Goal: Task Accomplishment & Management: Manage account settings

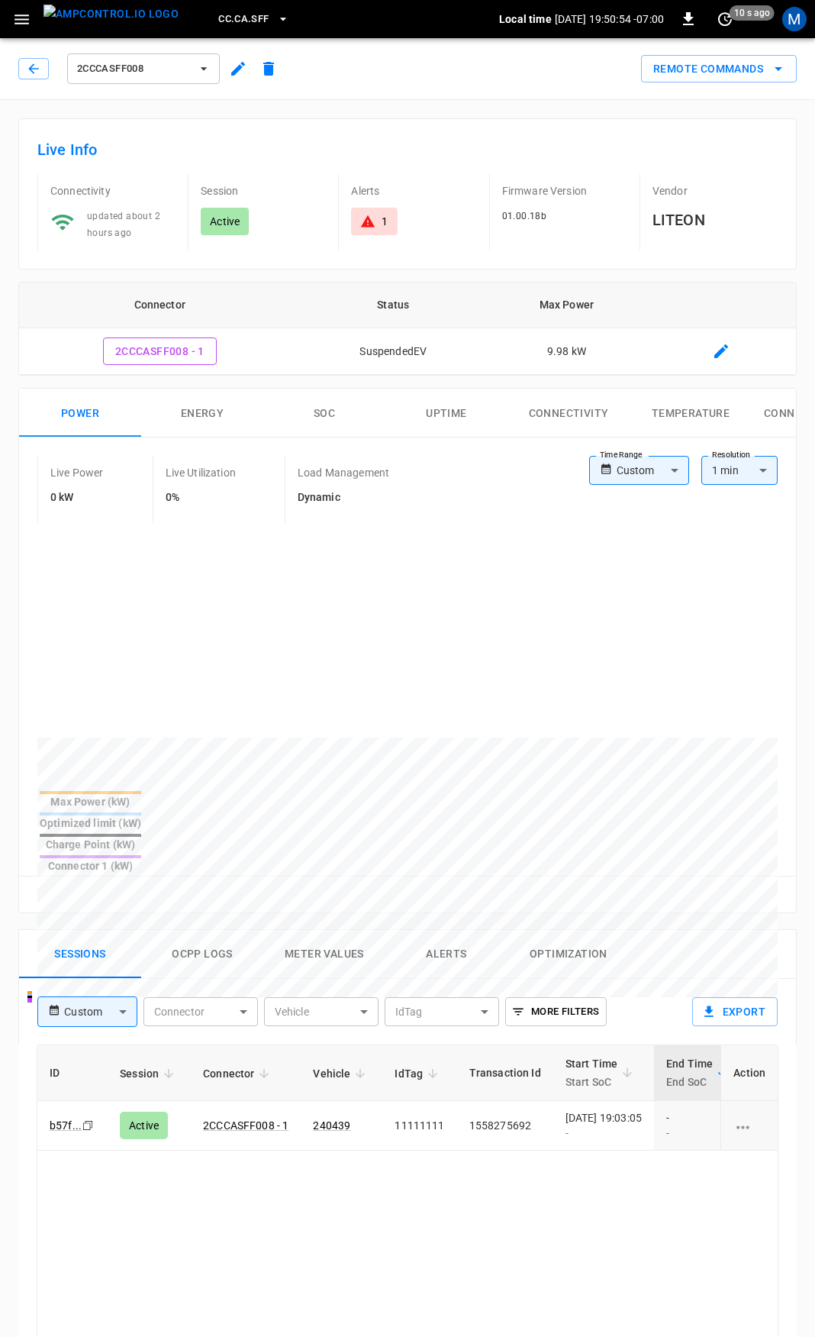
click at [24, 79] on div "2CCCASFF008" at bounding box center [151, 68] width 266 height 37
click at [31, 69] on icon "button" at bounding box center [33, 68] width 15 height 15
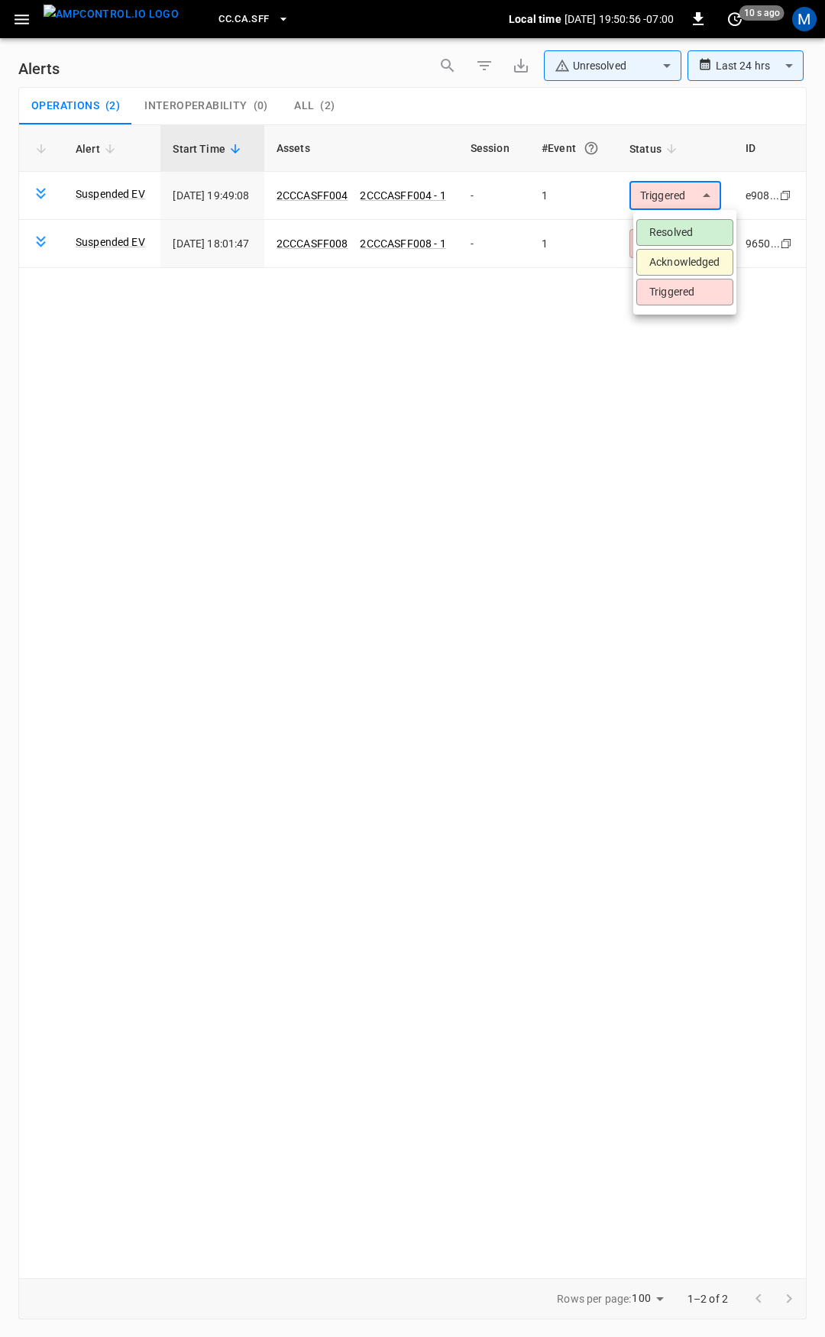
drag, startPoint x: 687, startPoint y: 191, endPoint x: 686, endPoint y: 222, distance: 31.3
click at [687, 195] on body "**********" at bounding box center [412, 666] width 825 height 1332
click at [686, 235] on li "Resolved" at bounding box center [684, 232] width 97 height 27
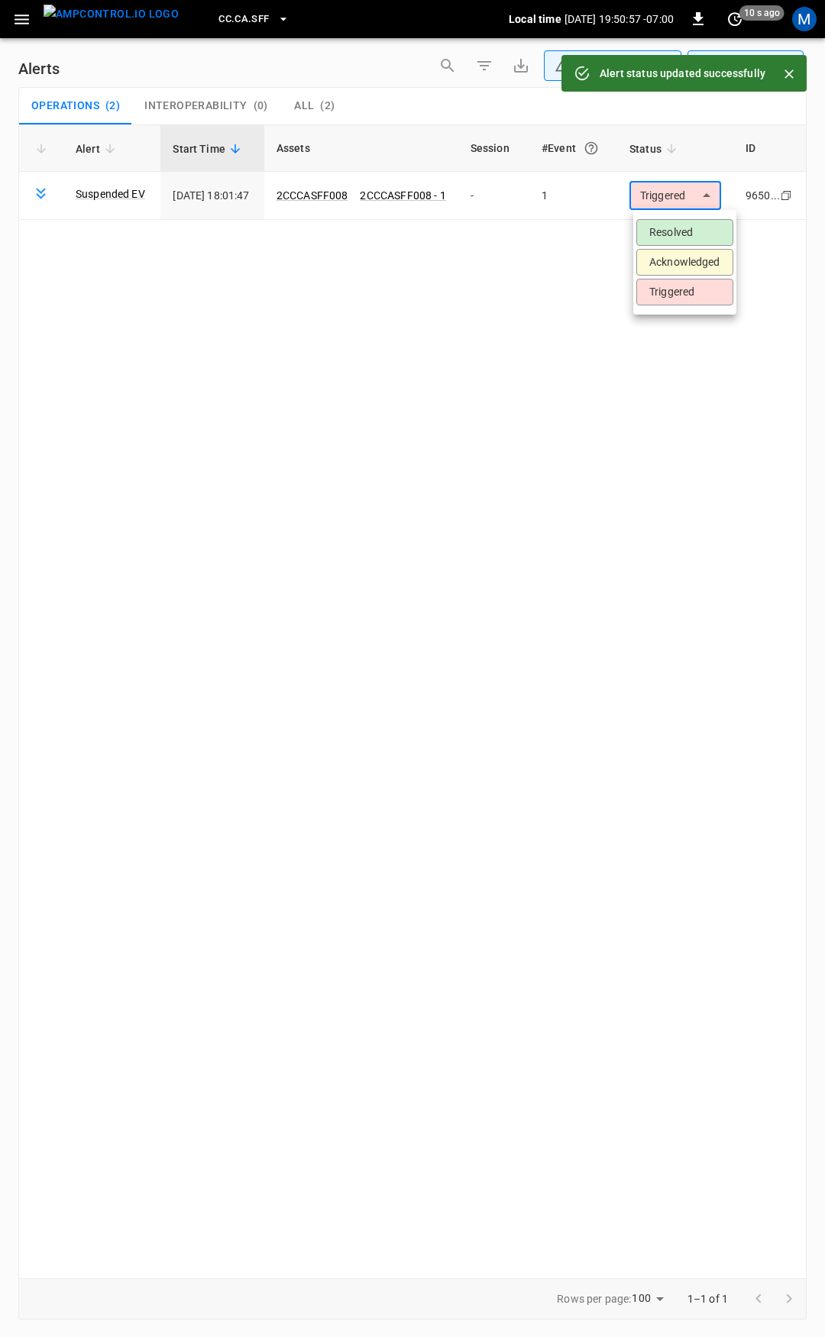
drag, startPoint x: 697, startPoint y: 199, endPoint x: 689, endPoint y: 225, distance: 28.0
click at [696, 202] on body "**********" at bounding box center [412, 666] width 825 height 1332
click at [689, 222] on li "Resolved" at bounding box center [684, 232] width 97 height 27
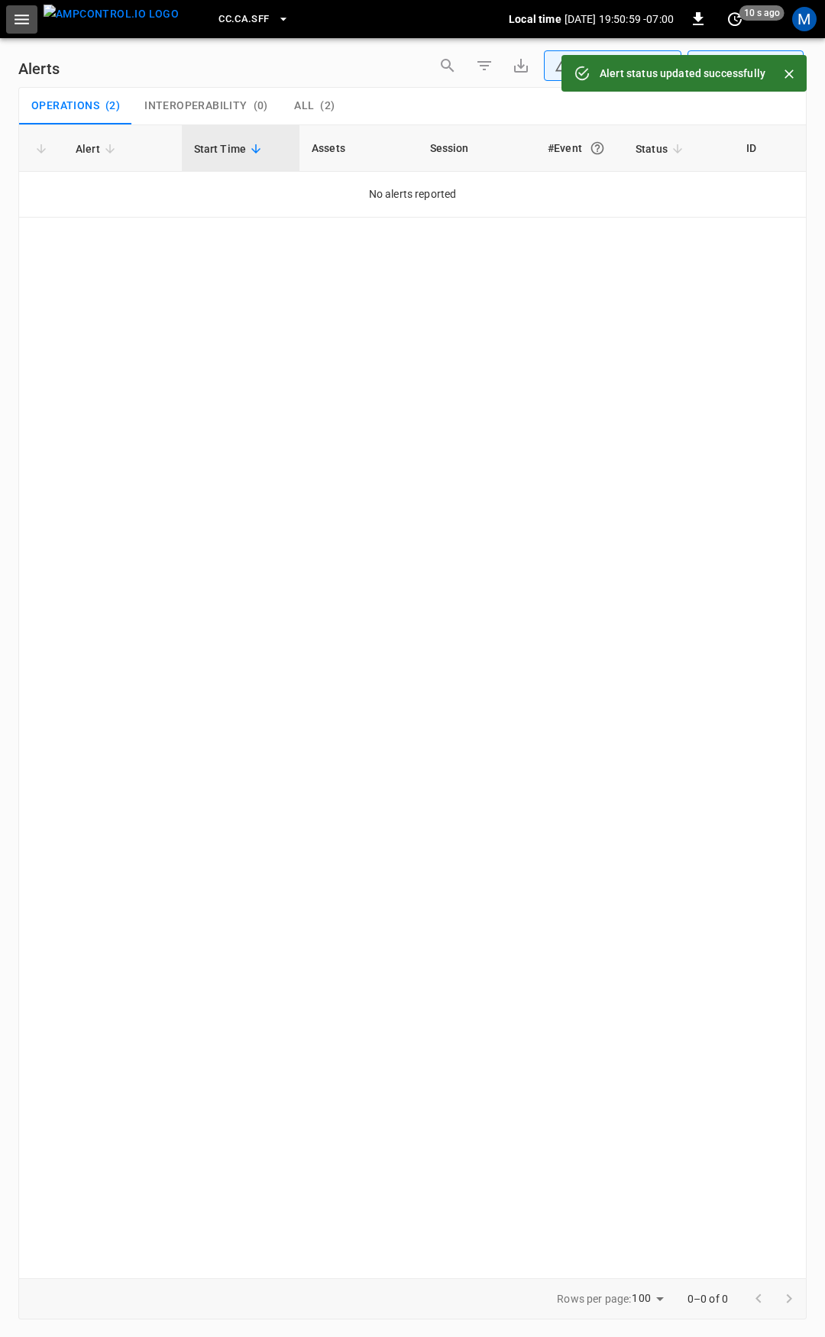
click at [27, 15] on icon "button" at bounding box center [22, 20] width 15 height 10
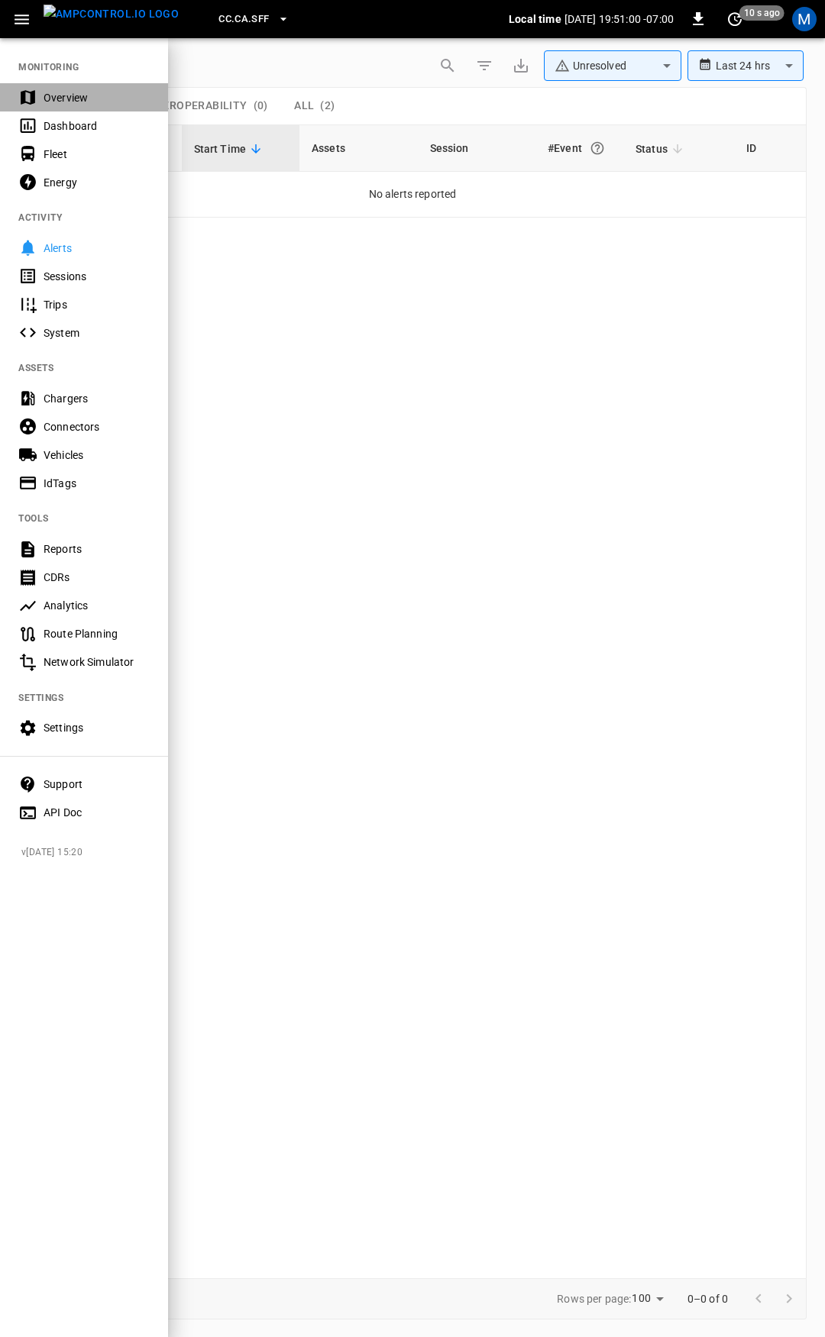
click at [68, 90] on div "Overview" at bounding box center [97, 97] width 106 height 15
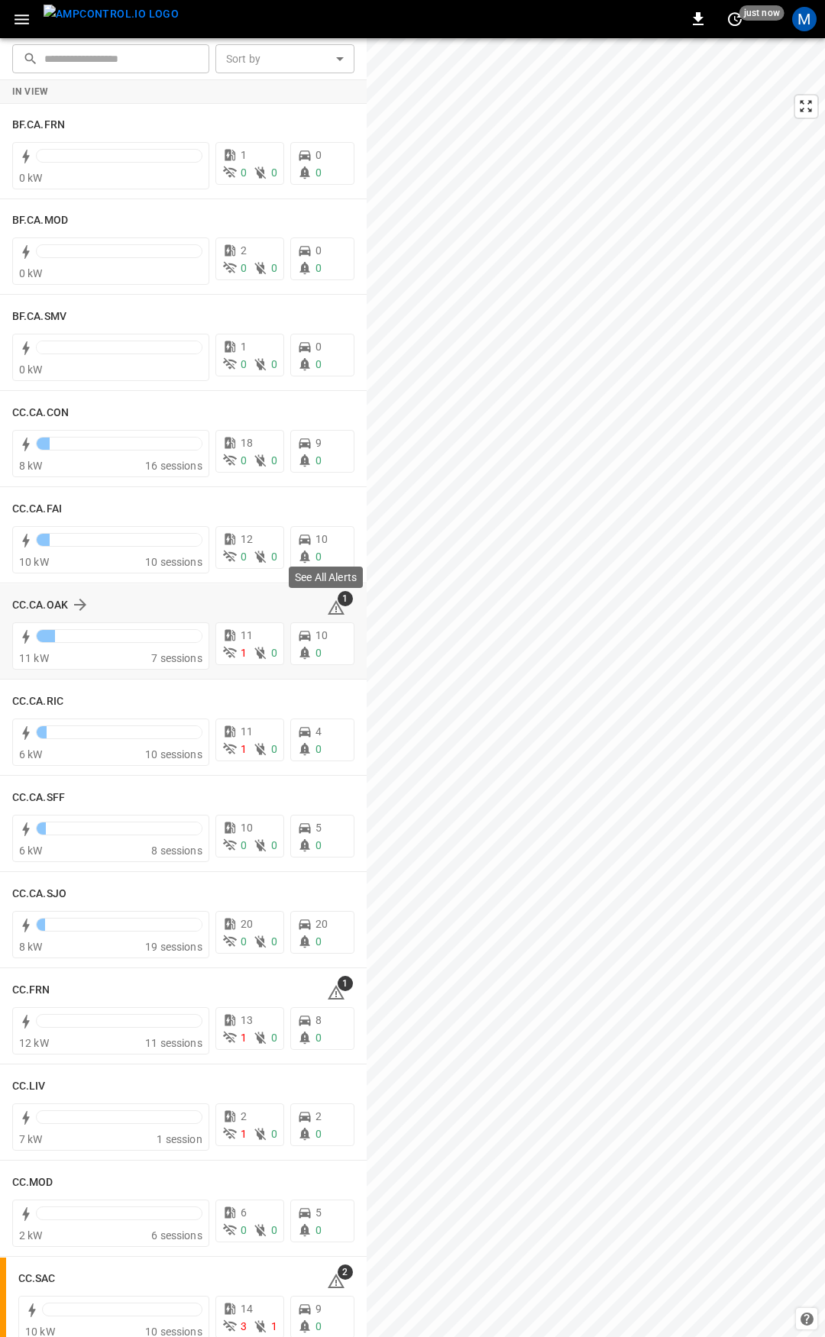
click at [328, 601] on icon at bounding box center [336, 608] width 18 height 18
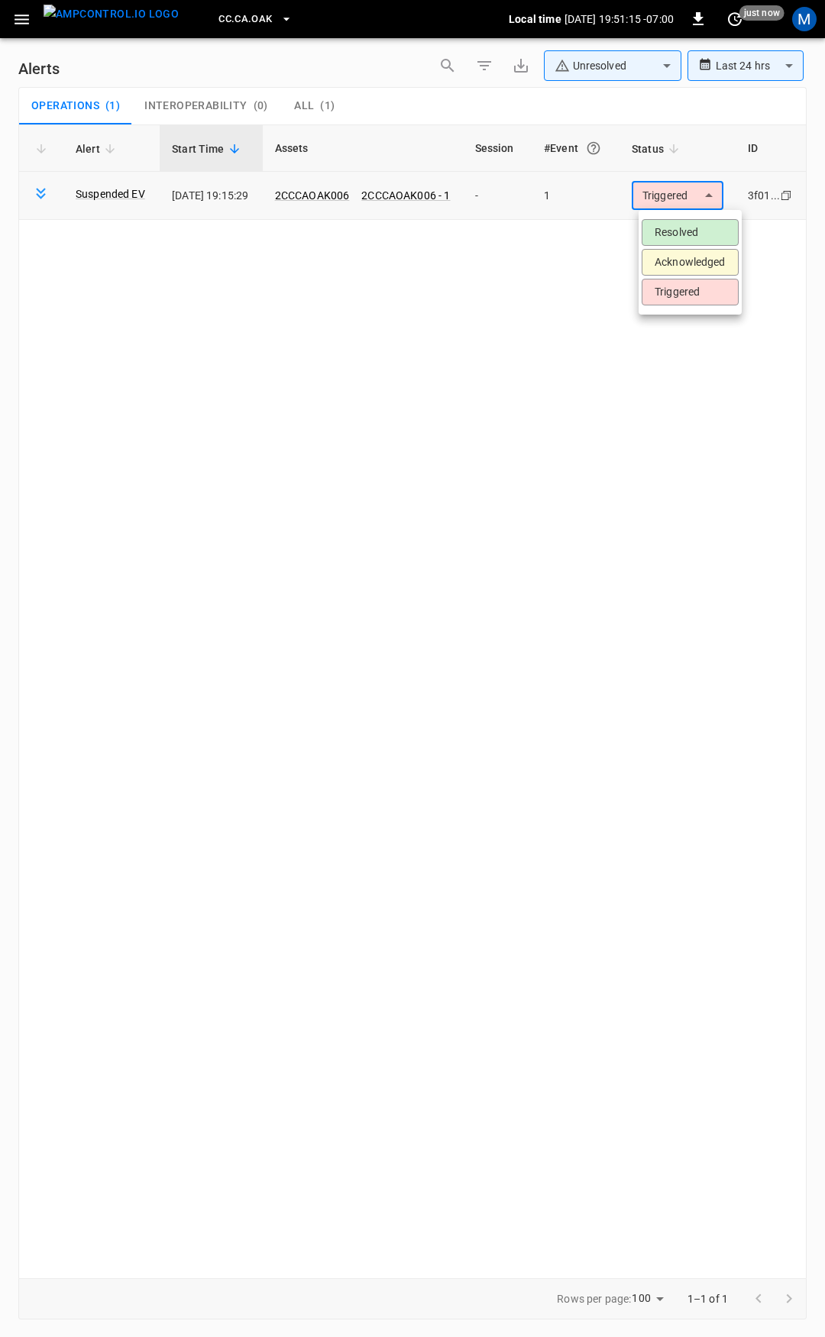
click at [698, 209] on body "**********" at bounding box center [412, 666] width 825 height 1332
click at [686, 227] on li "Resolved" at bounding box center [689, 232] width 97 height 27
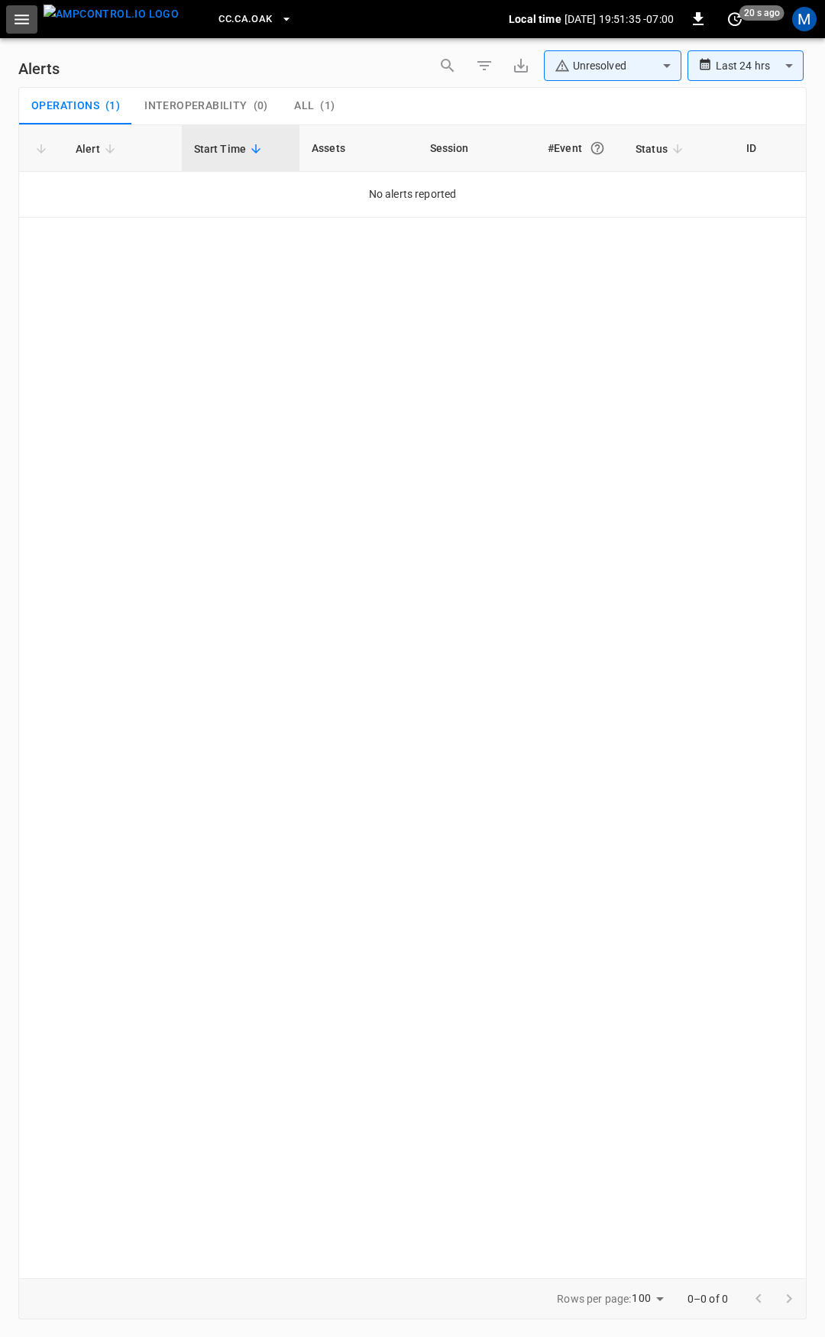
click at [25, 11] on icon "button" at bounding box center [21, 19] width 19 height 19
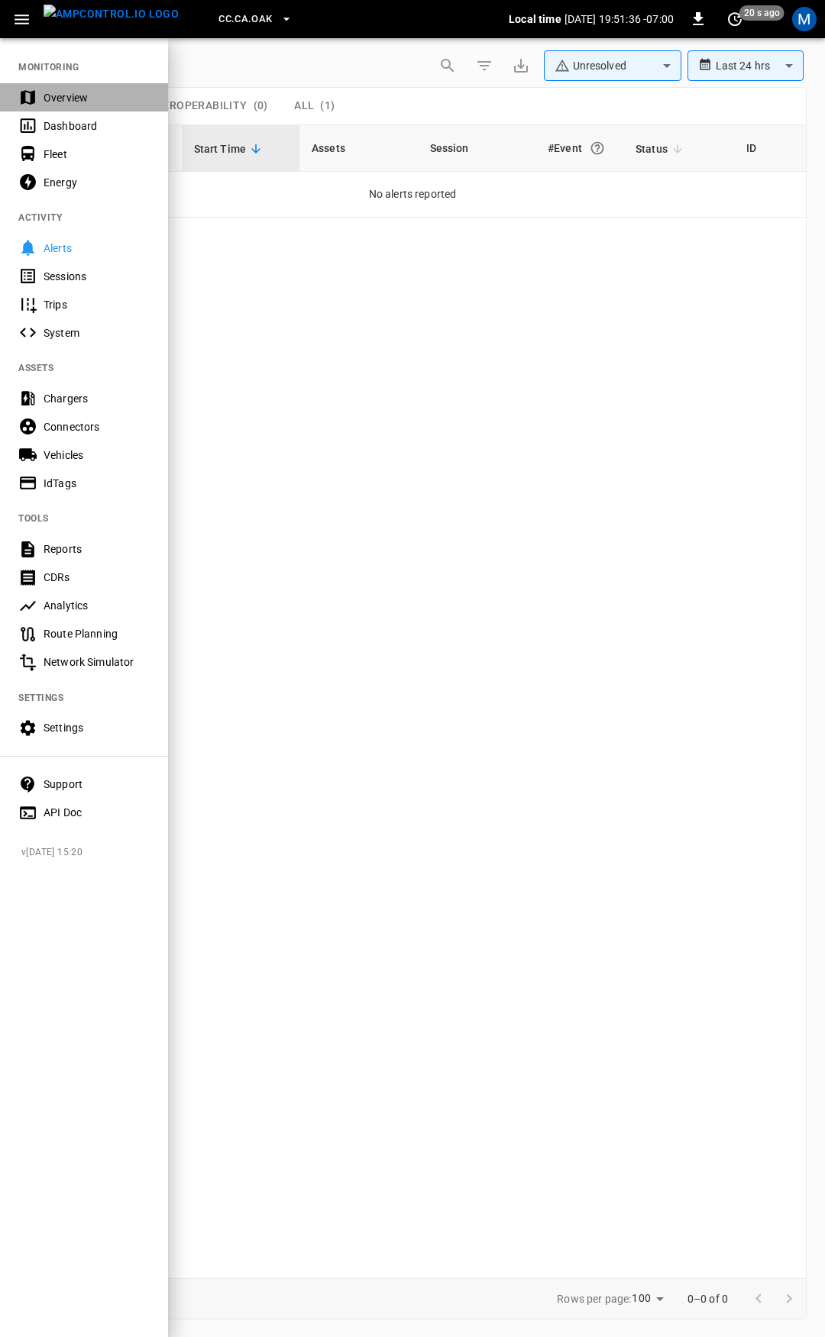
click at [73, 97] on div "Overview" at bounding box center [97, 97] width 106 height 15
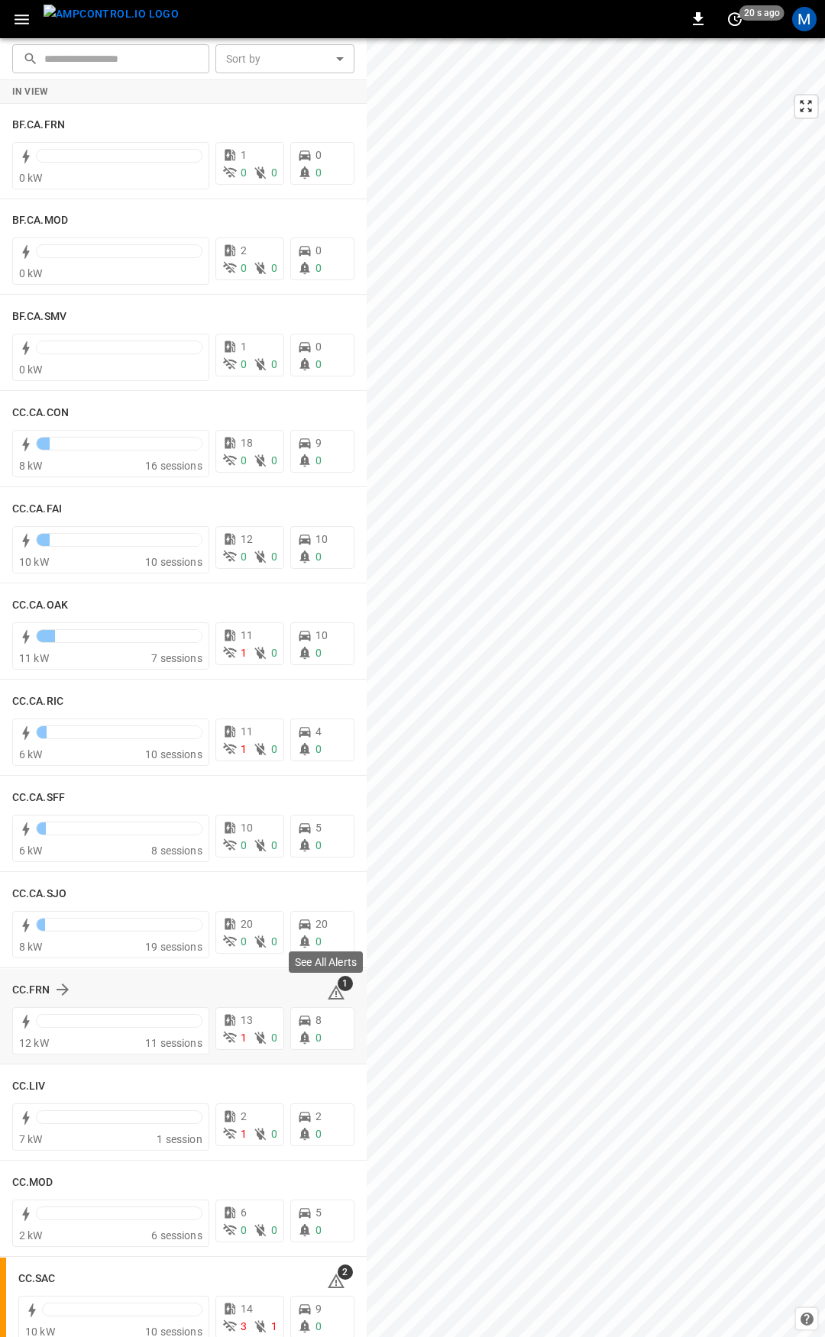
click at [331, 992] on icon at bounding box center [336, 992] width 17 height 15
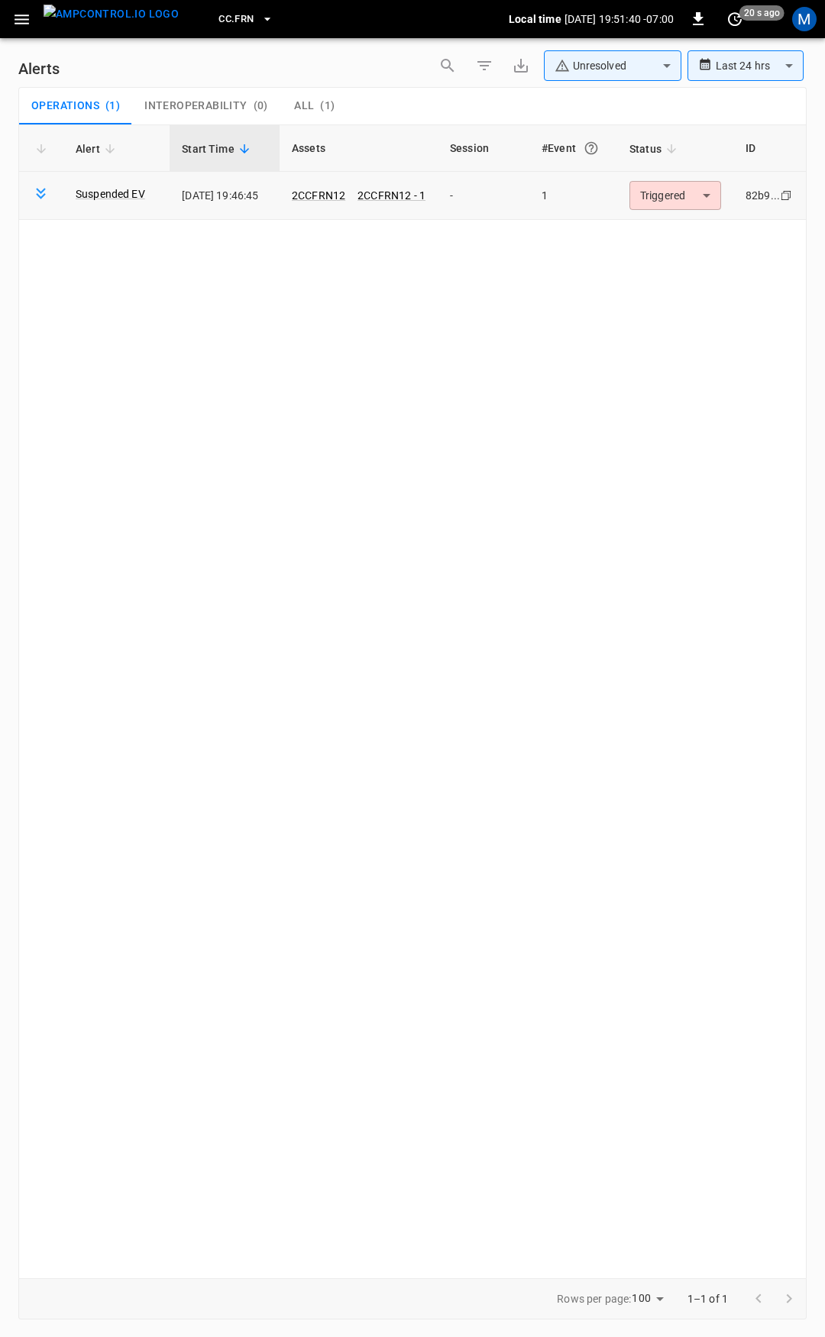
click at [686, 202] on body "**********" at bounding box center [412, 666] width 825 height 1332
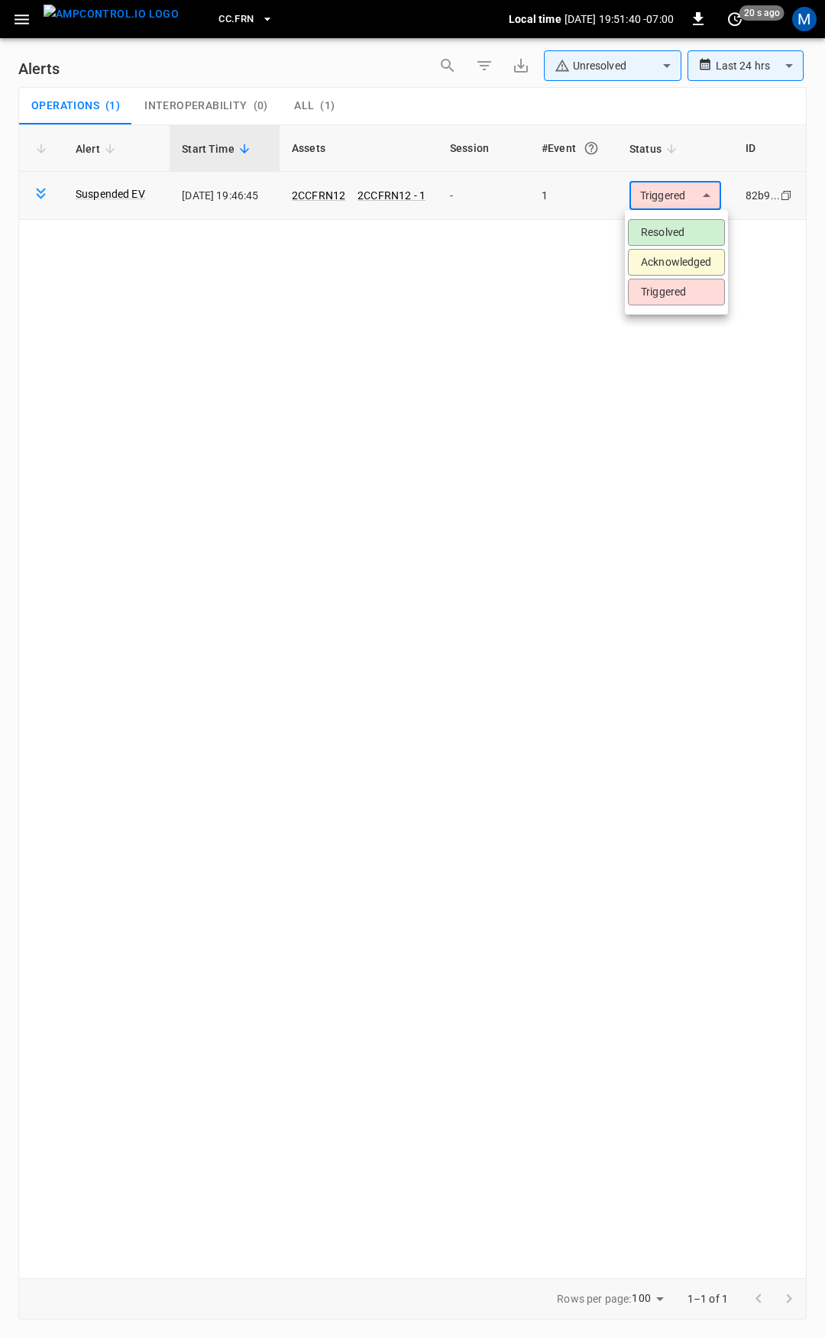
click at [675, 232] on li "Resolved" at bounding box center [676, 232] width 97 height 27
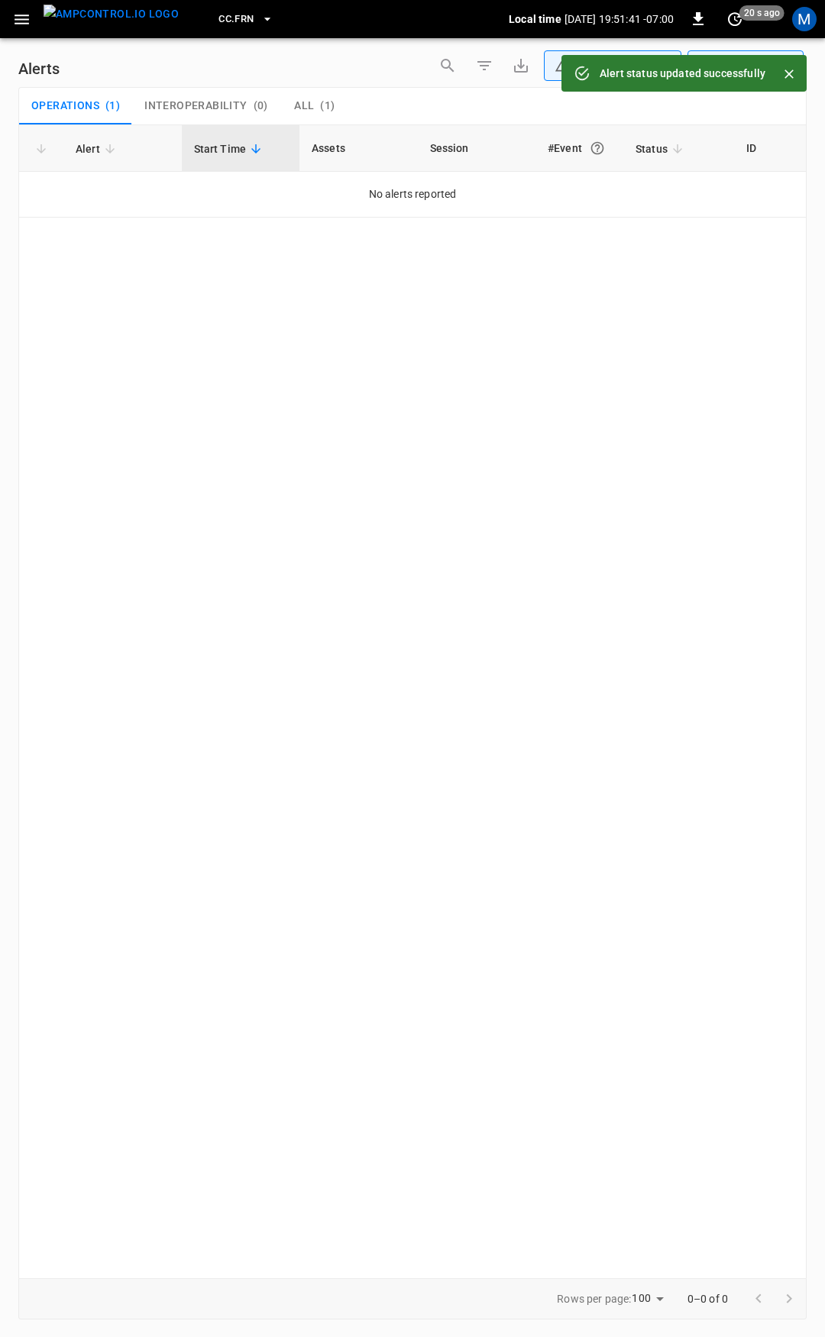
click at [24, 24] on icon "button" at bounding box center [21, 19] width 19 height 19
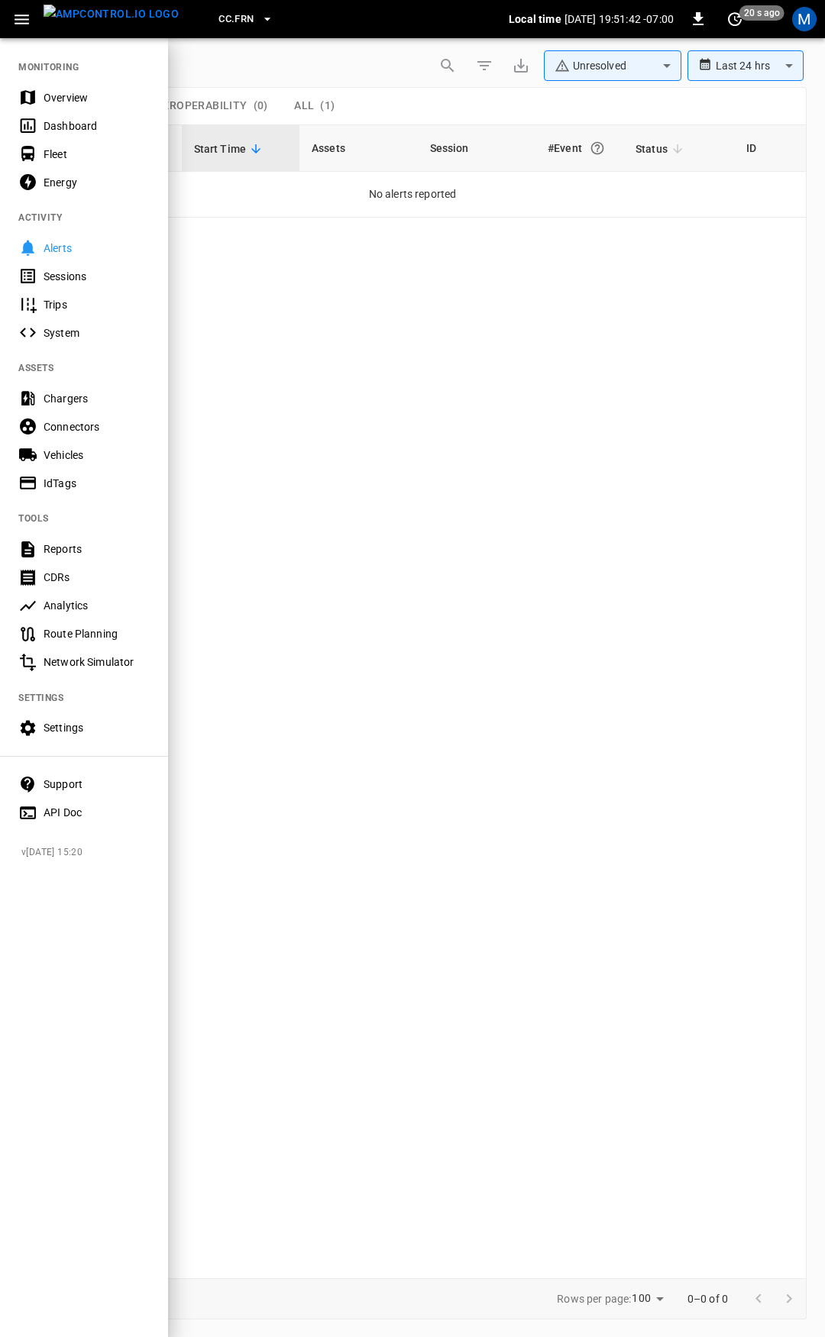
click at [95, 93] on div "Overview" at bounding box center [97, 97] width 106 height 15
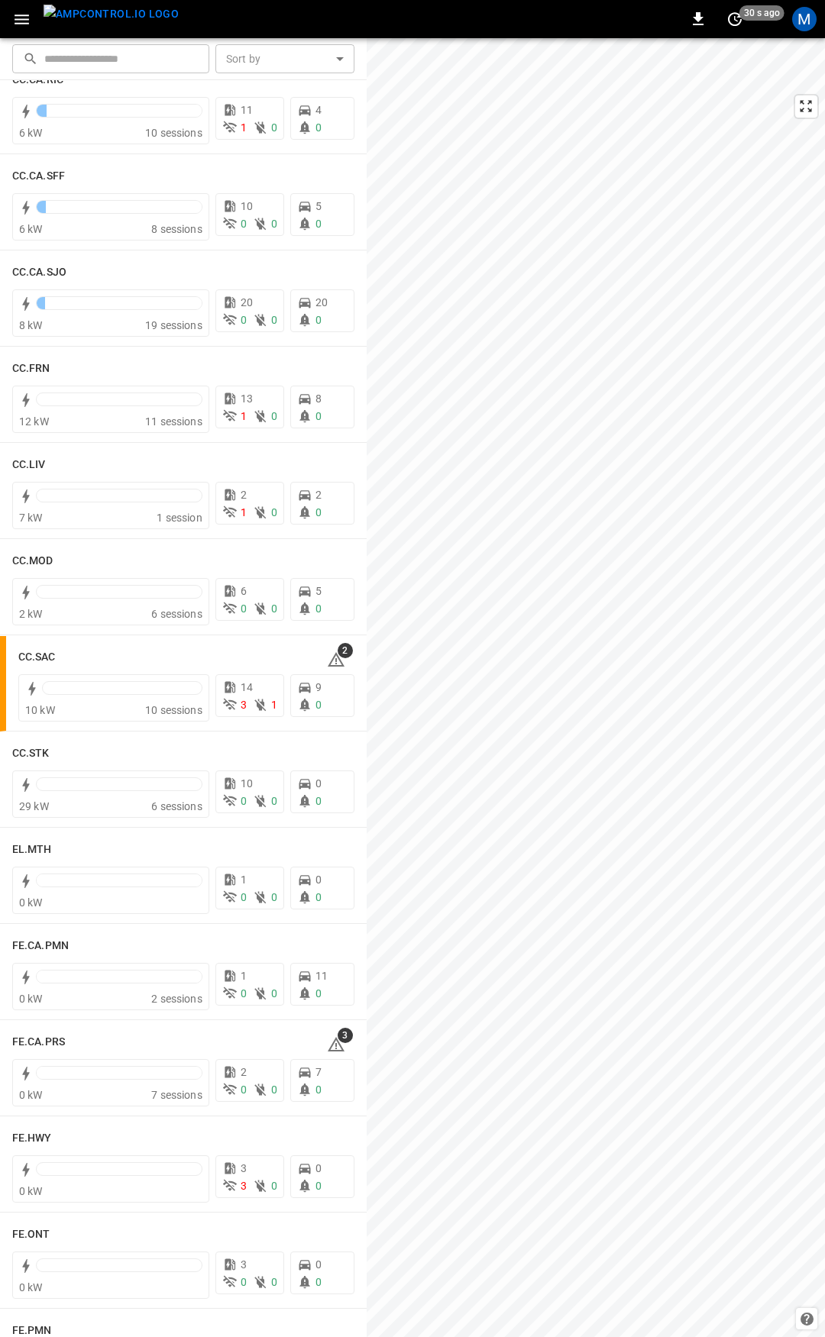
scroll to position [647, 0]
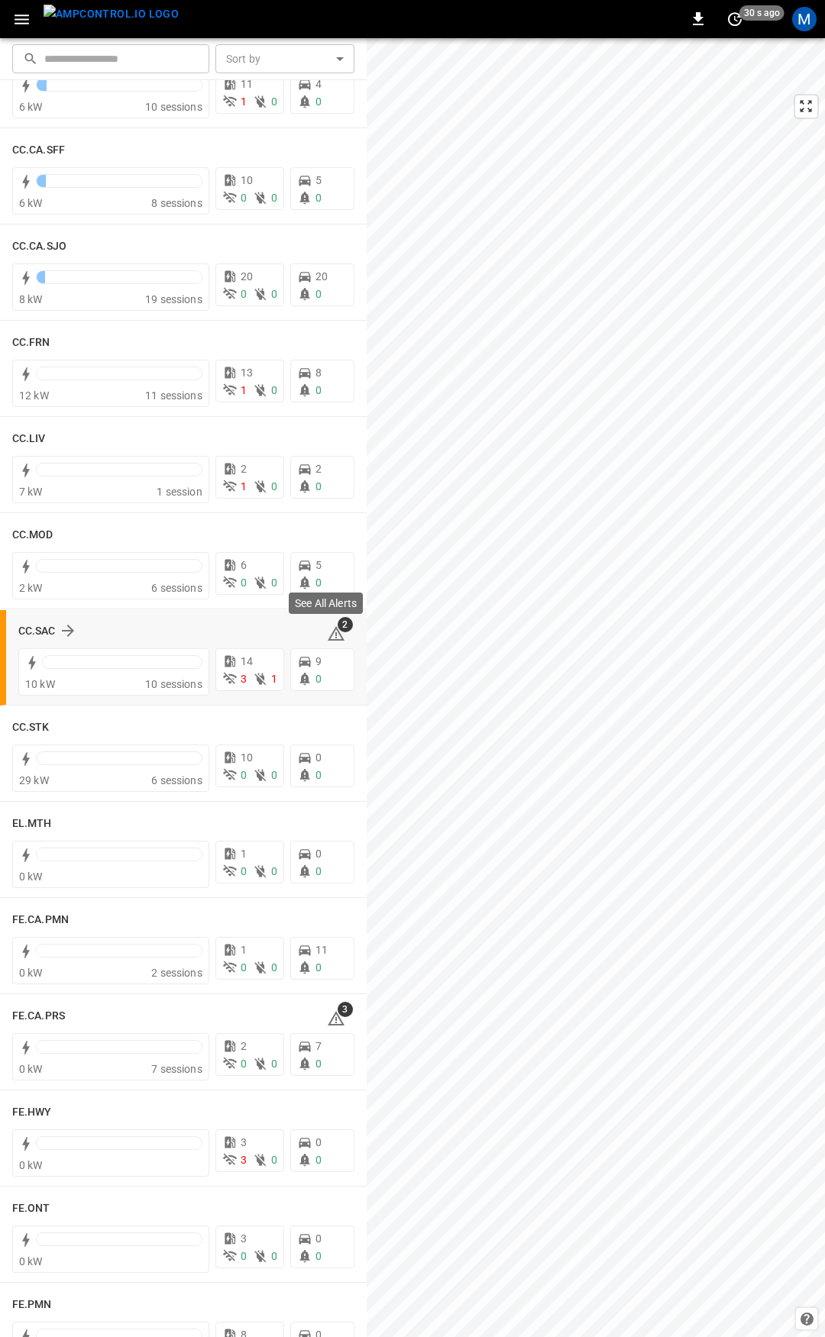
click at [337, 626] on span "2" at bounding box center [344, 624] width 15 height 15
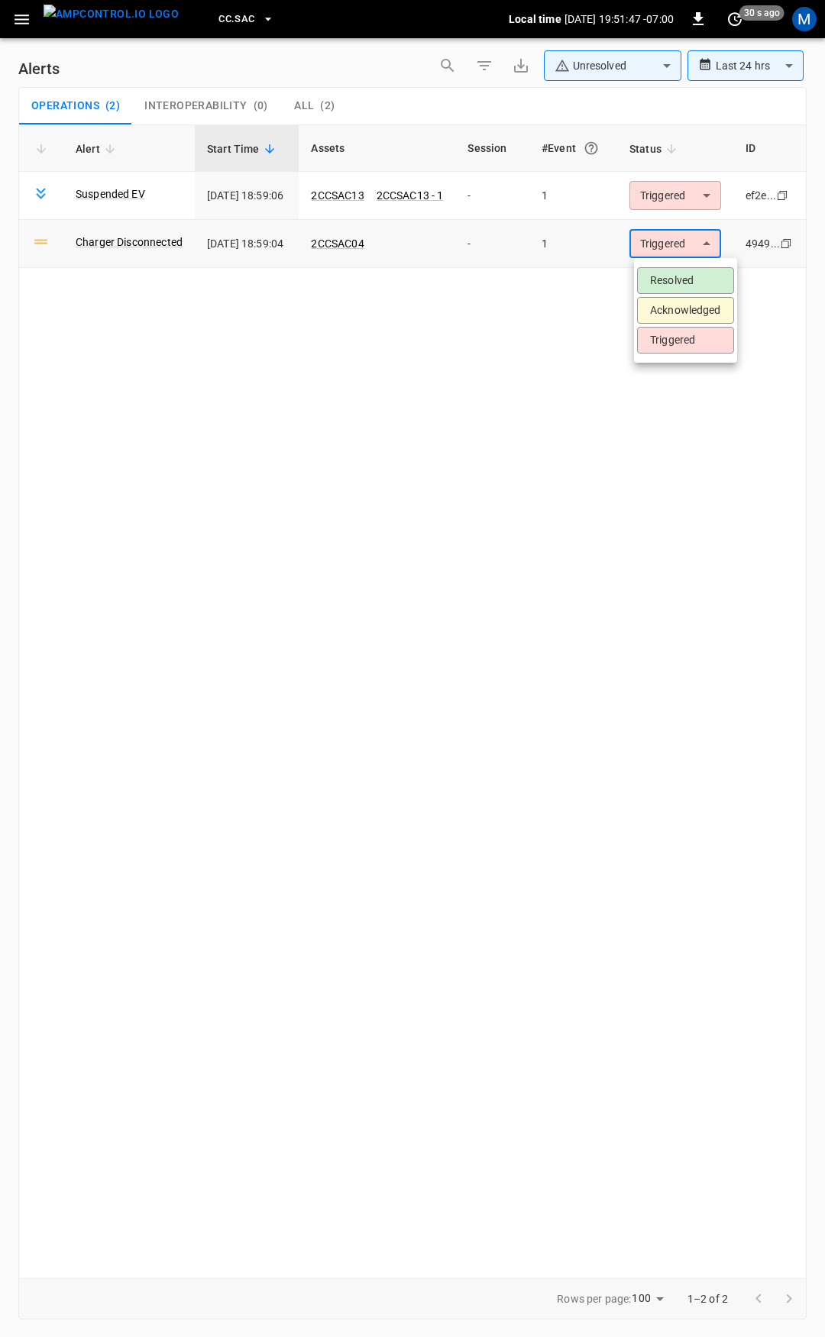
click at [709, 244] on body "**********" at bounding box center [412, 666] width 825 height 1332
drag, startPoint x: 428, startPoint y: 250, endPoint x: 448, endPoint y: 249, distance: 20.7
click at [331, 247] on div at bounding box center [412, 668] width 825 height 1337
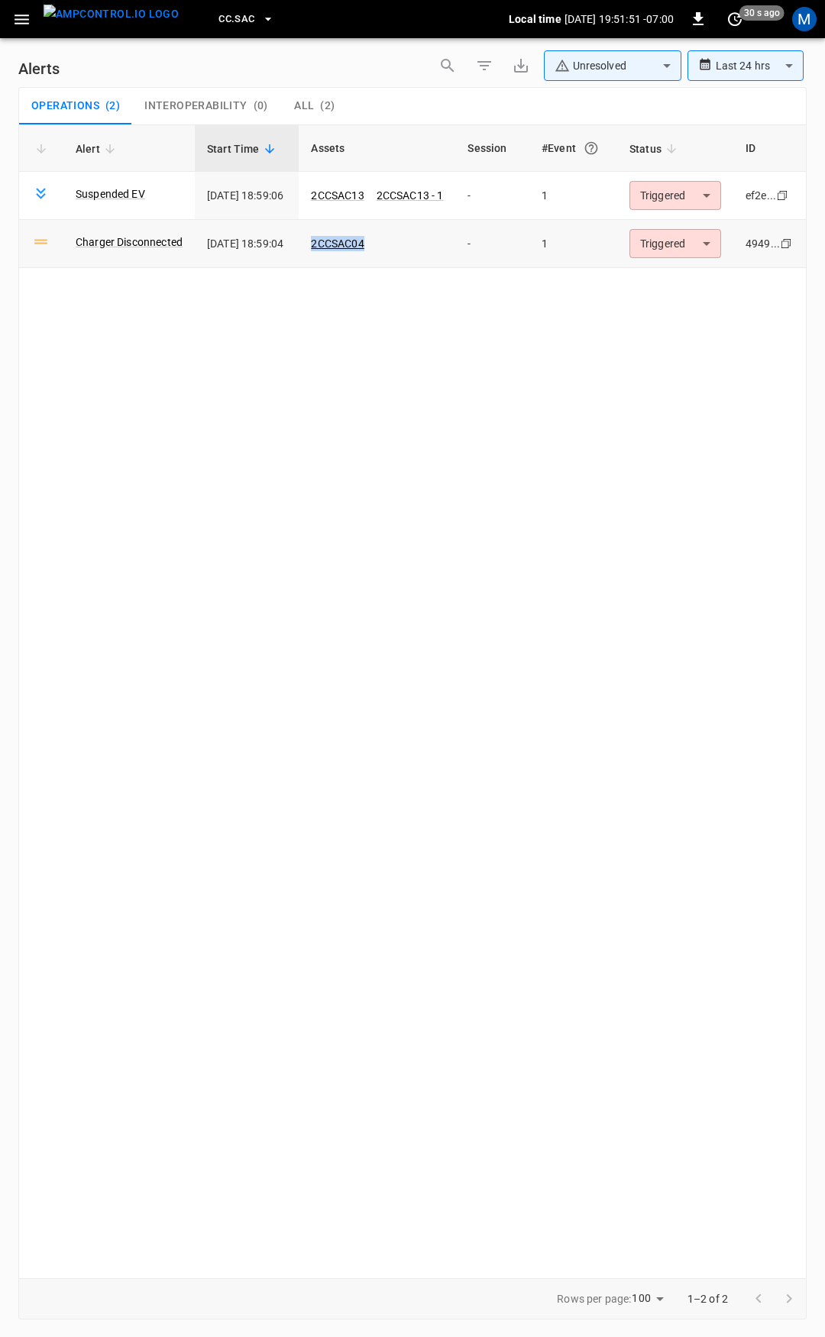
drag, startPoint x: 440, startPoint y: 244, endPoint x: 324, endPoint y: 247, distance: 116.1
click at [324, 247] on td "2CCSAC04" at bounding box center [377, 244] width 157 height 48
copy link "2CCSAC04"
click at [694, 199] on body "**********" at bounding box center [412, 666] width 825 height 1332
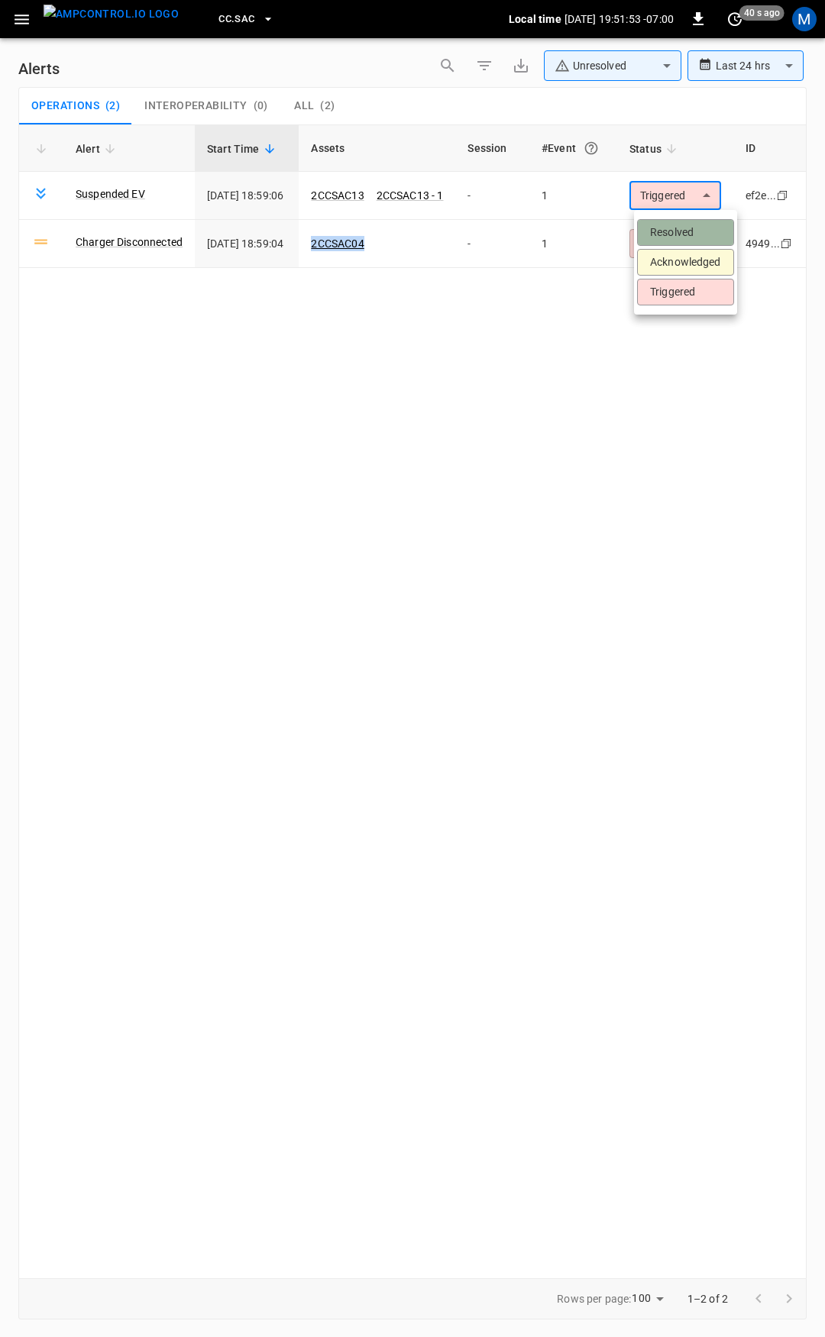
click at [689, 227] on li "Resolved" at bounding box center [685, 232] width 97 height 27
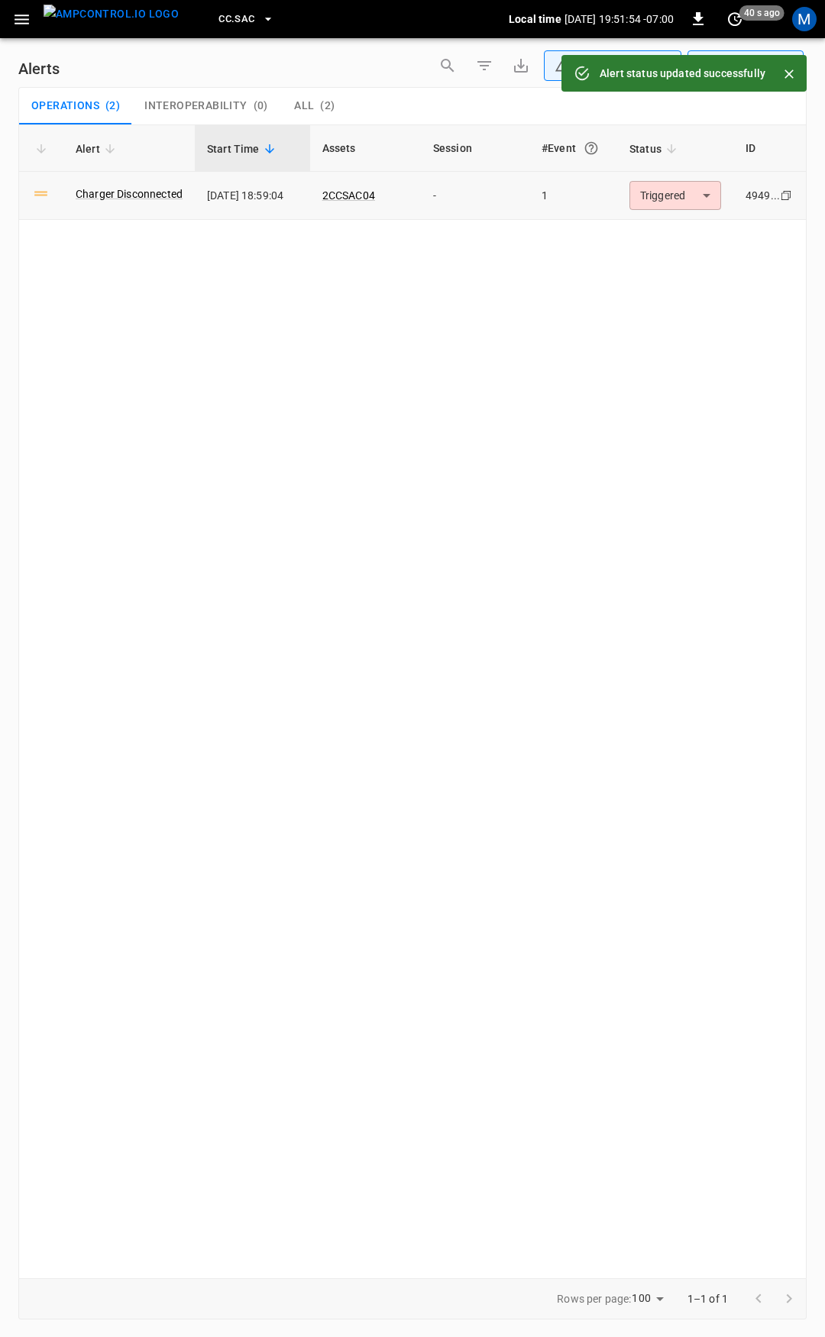
click at [686, 199] on body "**********" at bounding box center [412, 666] width 825 height 1332
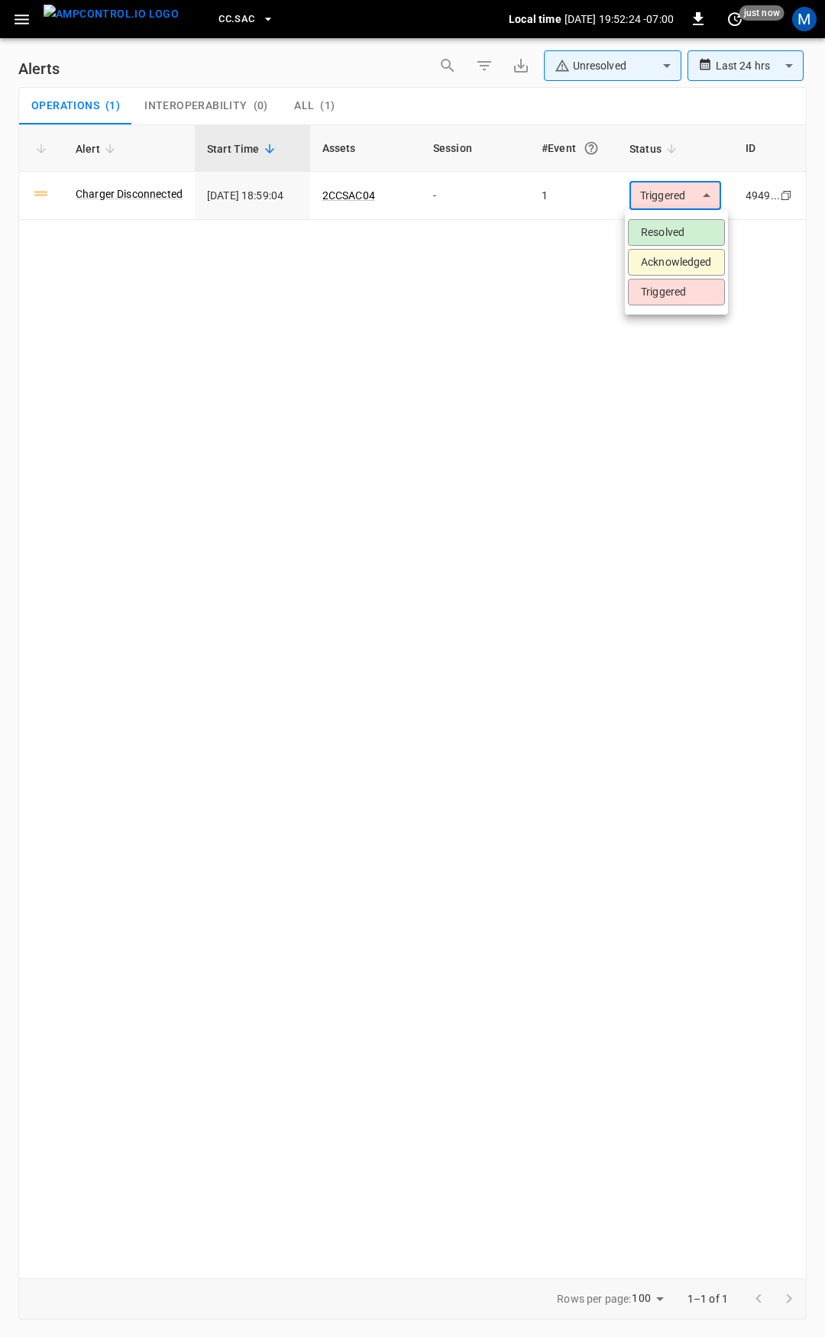
drag, startPoint x: 11, startPoint y: 19, endPoint x: 18, endPoint y: 23, distance: 8.5
click at [11, 19] on div at bounding box center [412, 668] width 825 height 1337
click at [20, 21] on icon "button" at bounding box center [21, 19] width 19 height 19
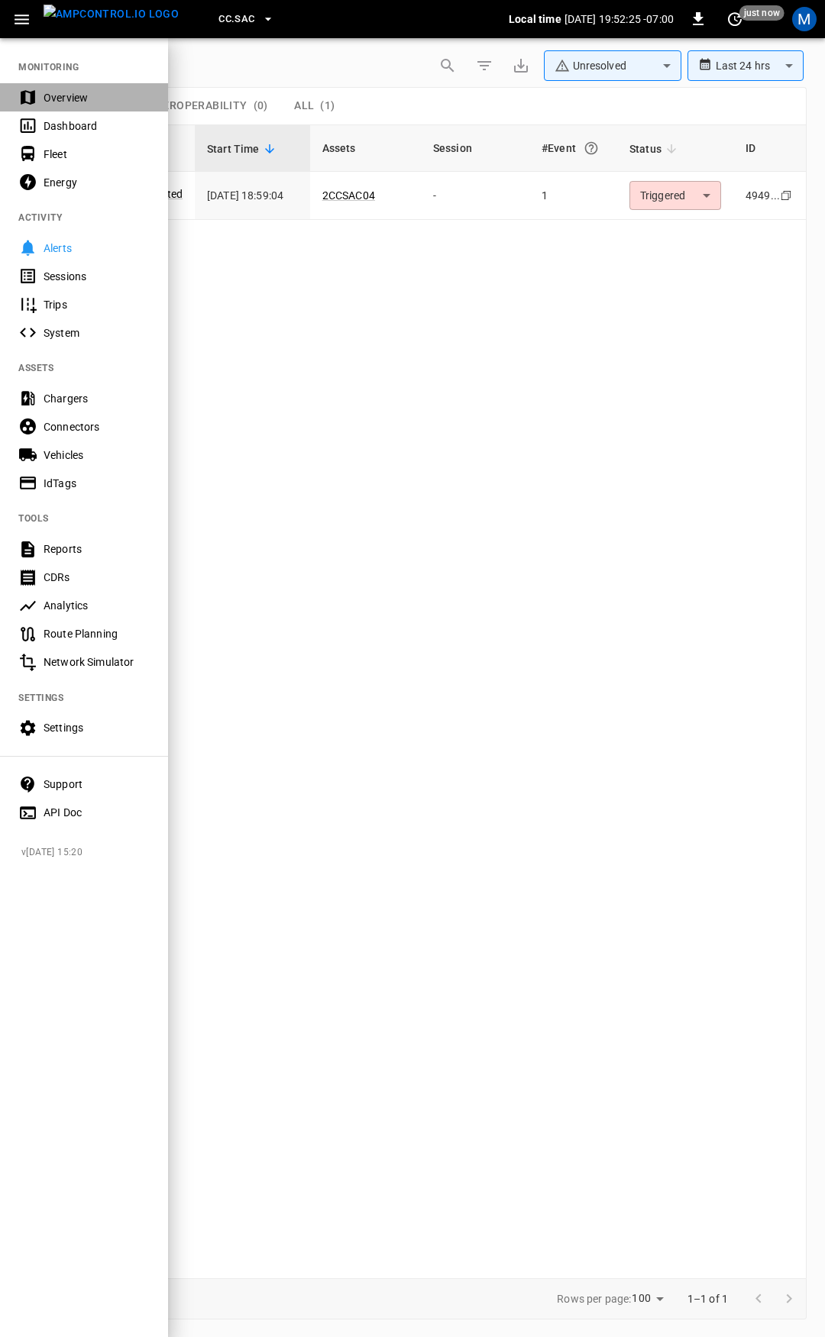
click at [97, 94] on div "Overview" at bounding box center [97, 97] width 106 height 15
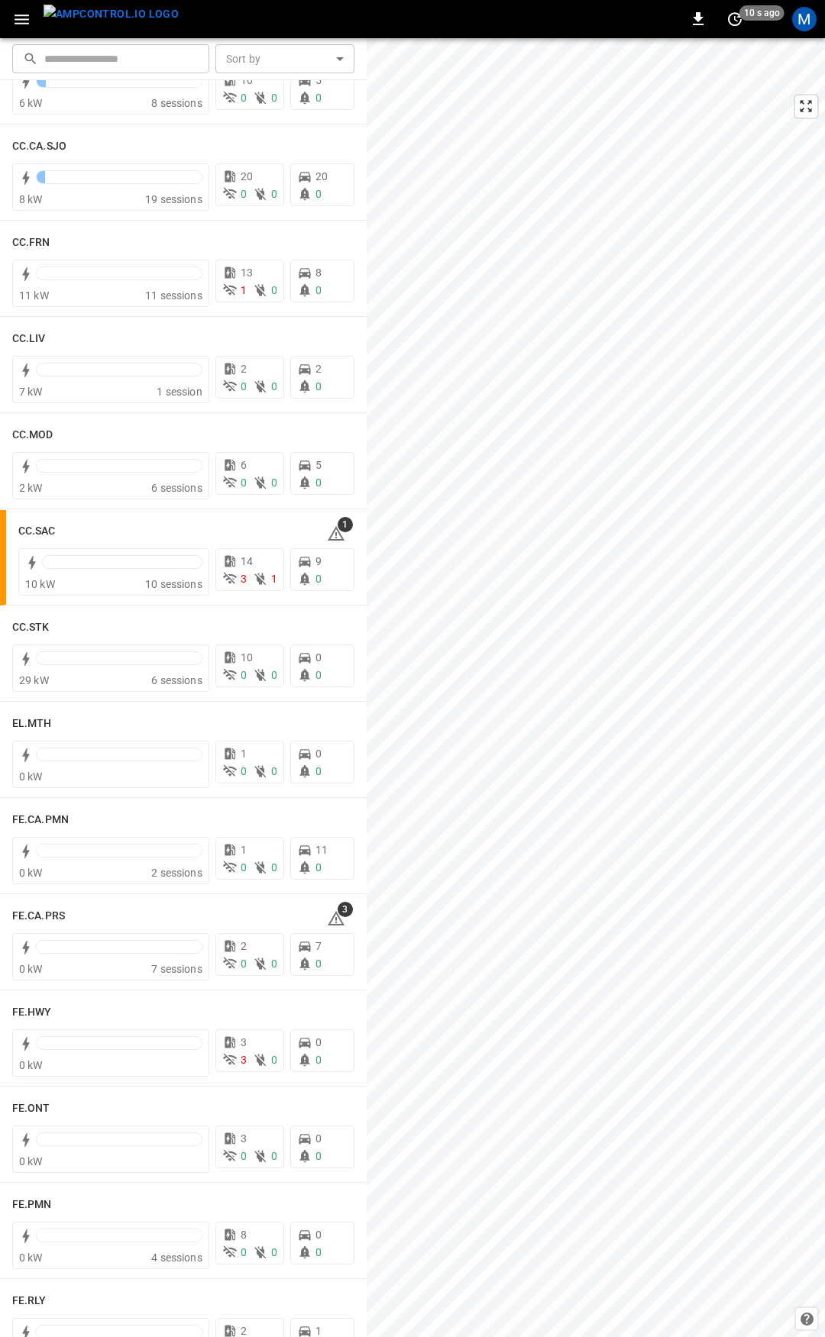
scroll to position [790, 0]
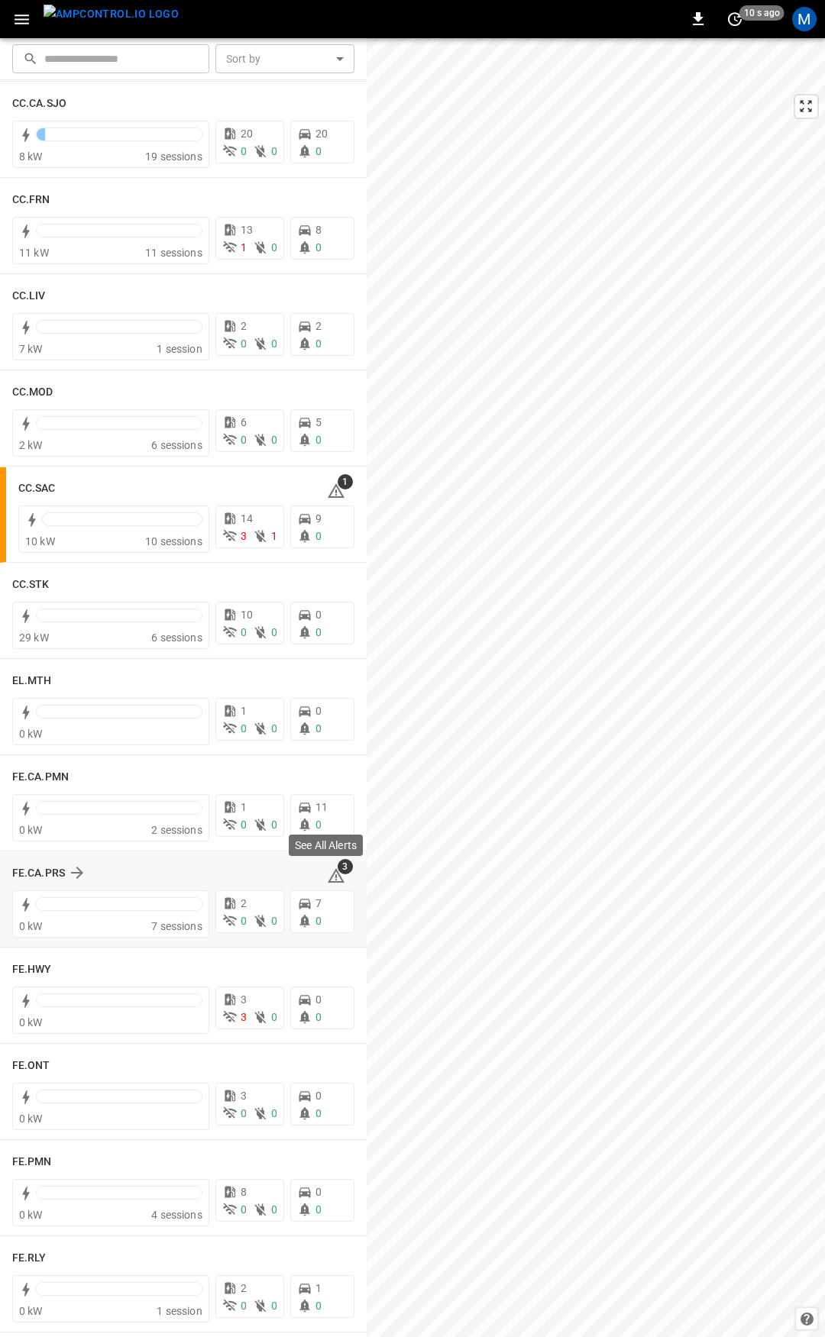
click at [328, 874] on icon at bounding box center [336, 876] width 18 height 18
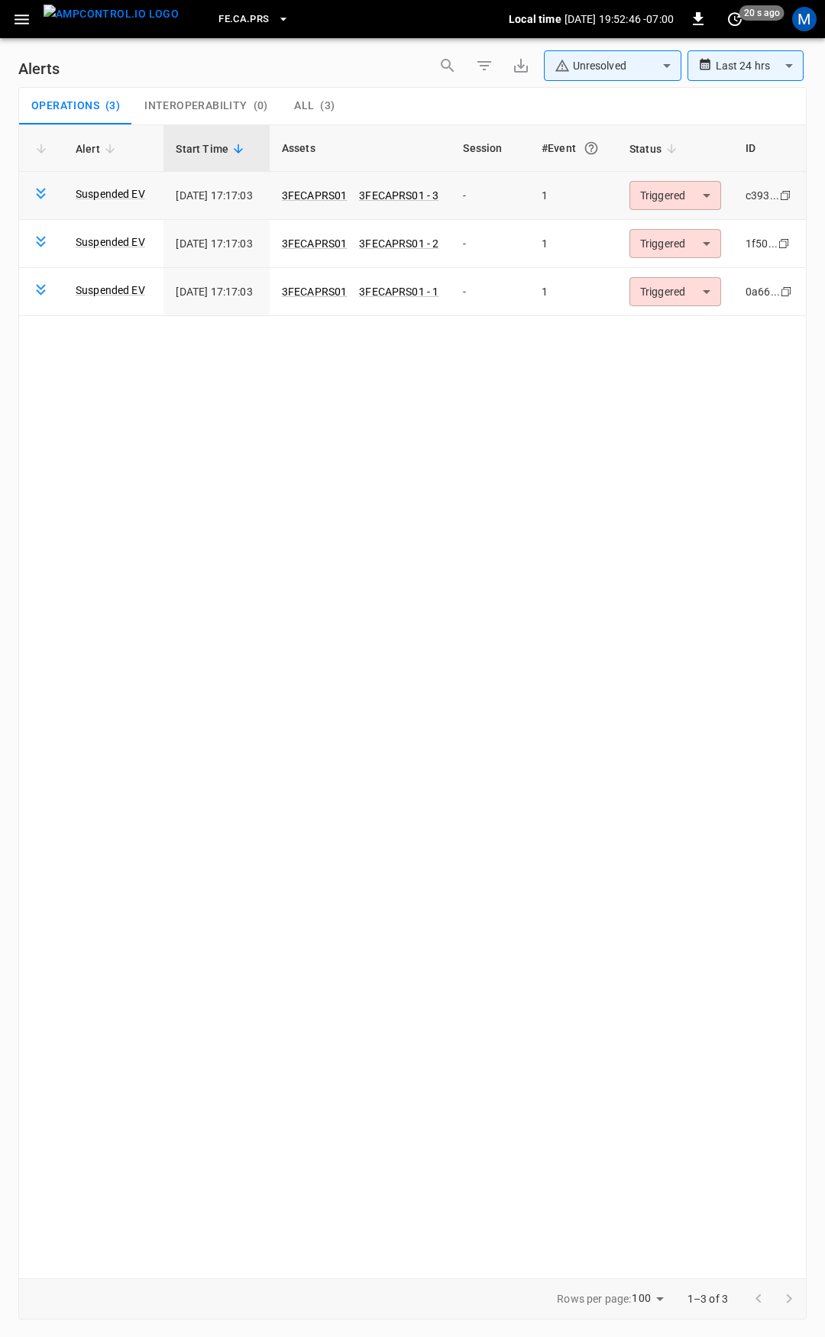
click at [667, 206] on body "**********" at bounding box center [412, 666] width 825 height 1332
click at [664, 232] on li "Resolved" at bounding box center [676, 232] width 97 height 27
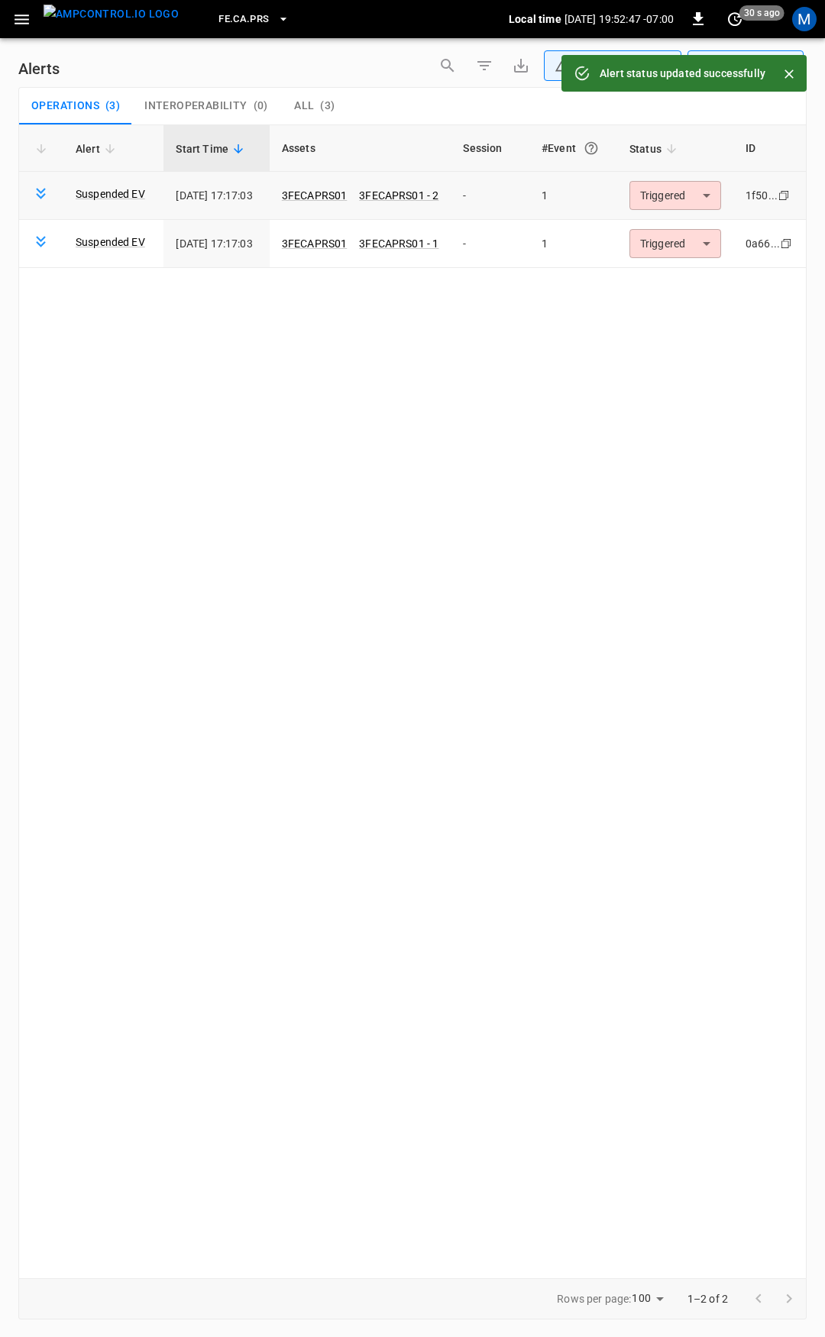
click at [680, 201] on body "**********" at bounding box center [412, 666] width 825 height 1332
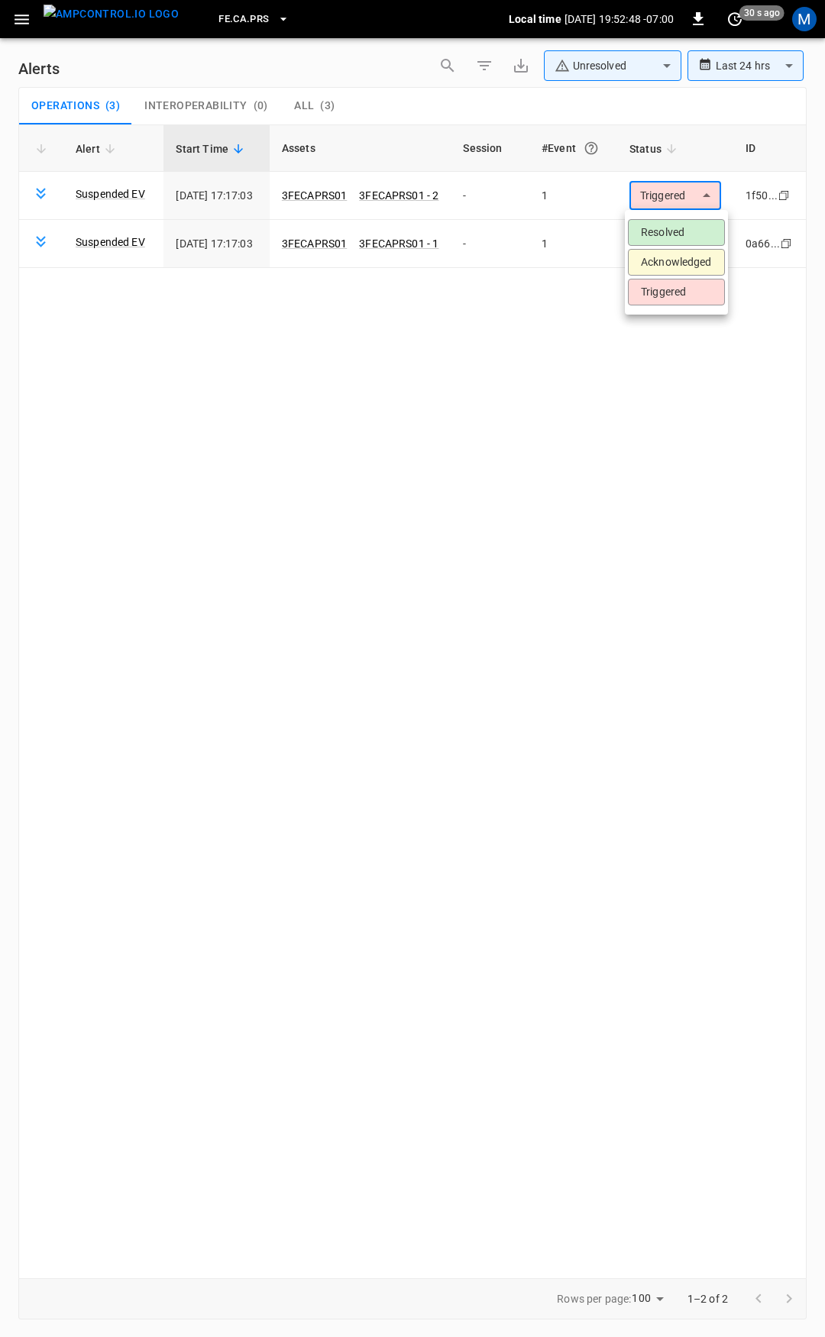
click at [672, 239] on li "Resolved" at bounding box center [676, 232] width 97 height 27
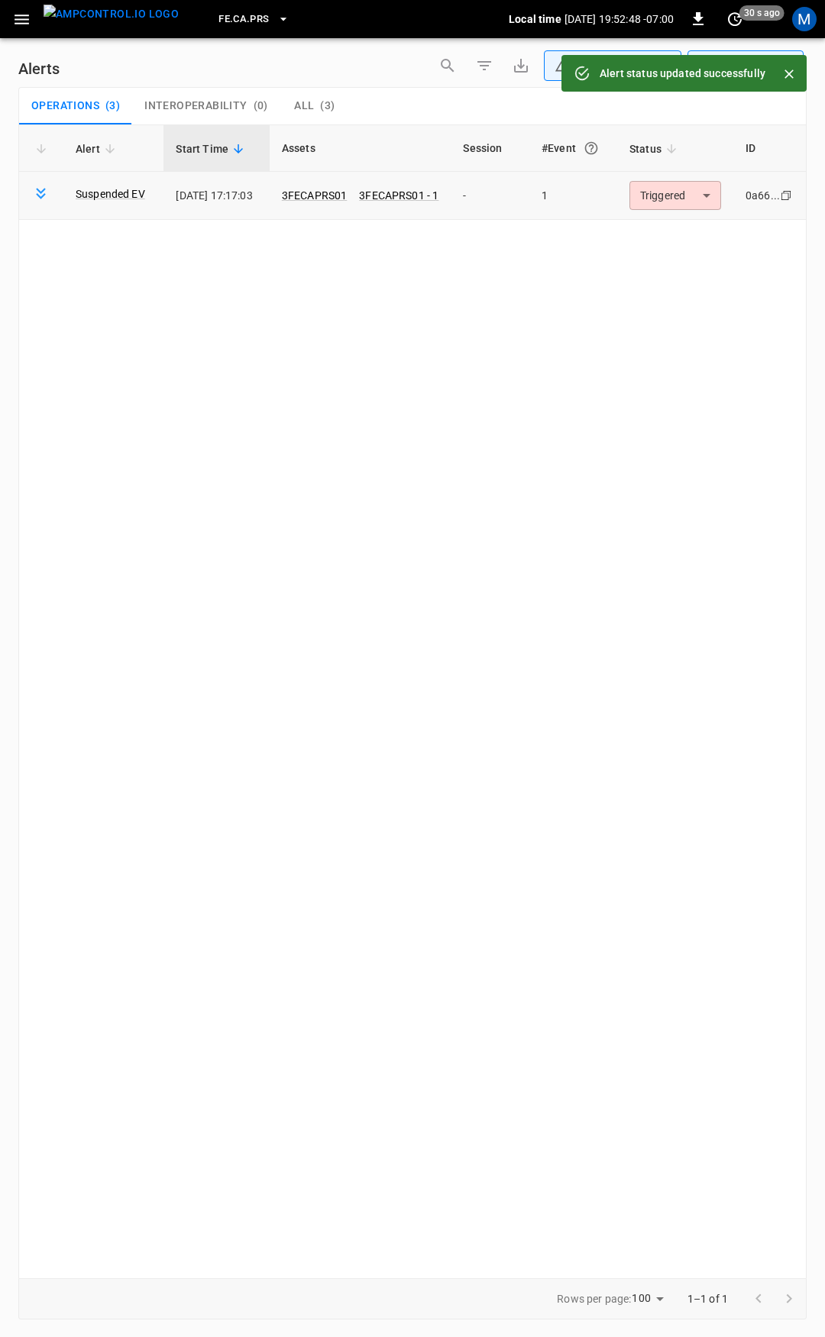
click at [673, 199] on body "**********" at bounding box center [412, 666] width 825 height 1332
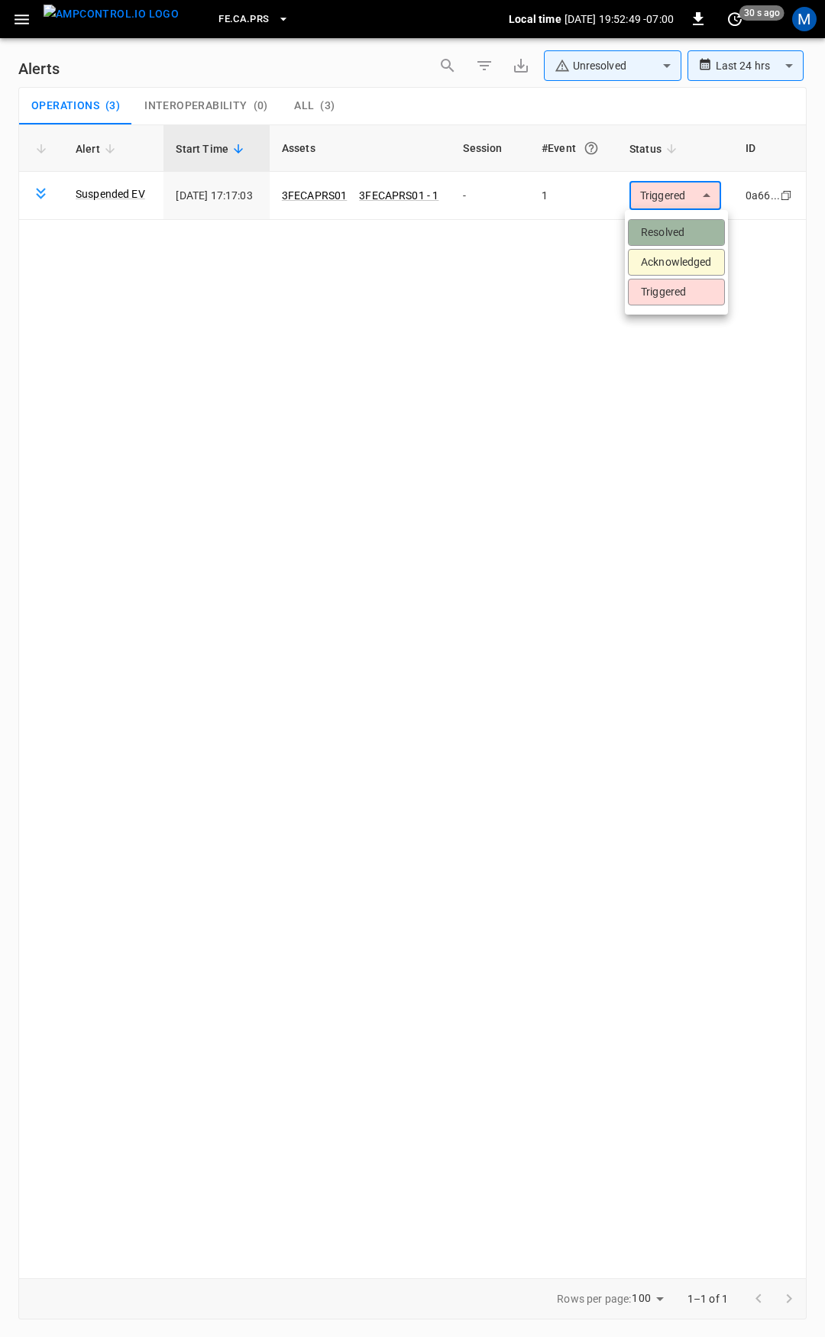
click at [670, 232] on li "Resolved" at bounding box center [676, 232] width 97 height 27
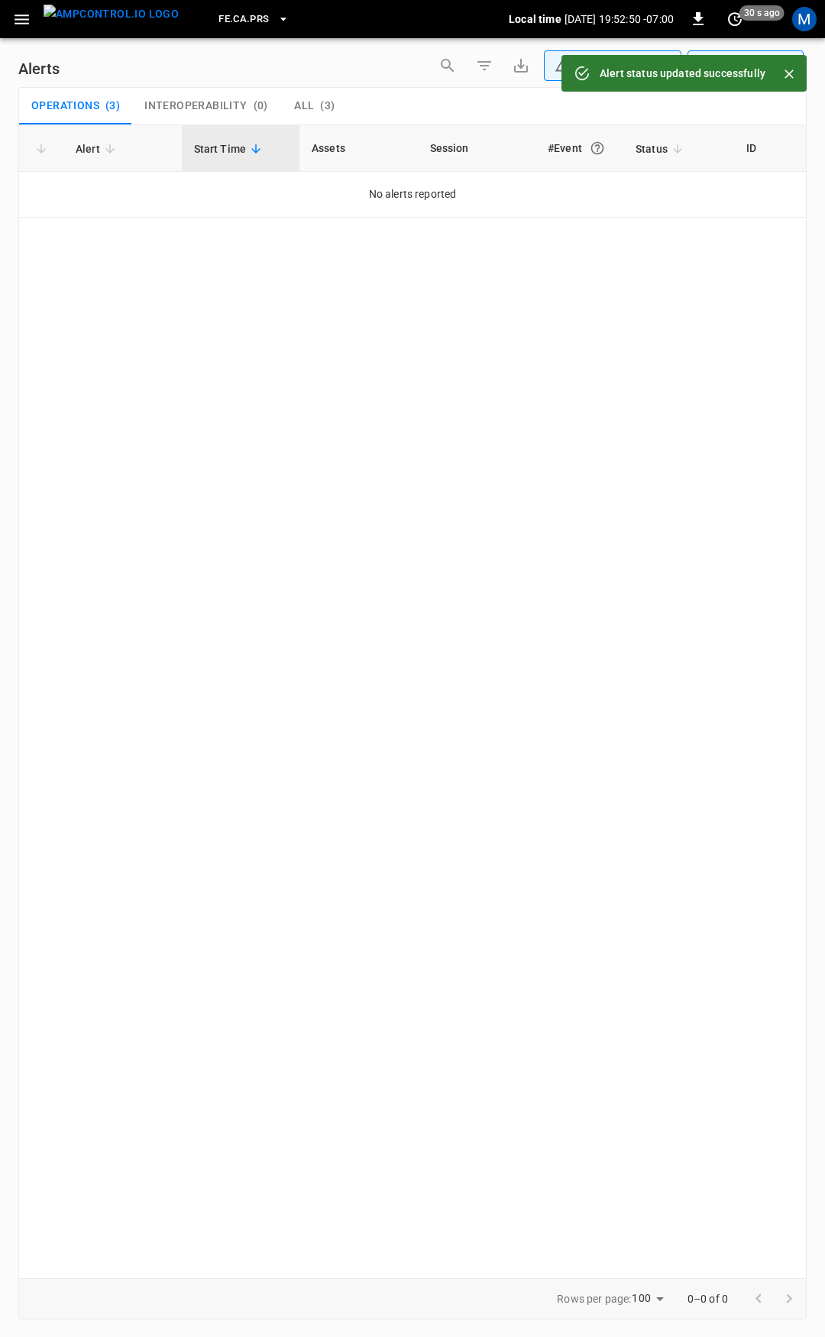
click at [3, 10] on div "FE.CA.PRS Local time [DATE] 19:52:50 -07:00 0 30 s ago M" at bounding box center [412, 19] width 825 height 38
click at [30, 24] on icon "button" at bounding box center [21, 19] width 19 height 19
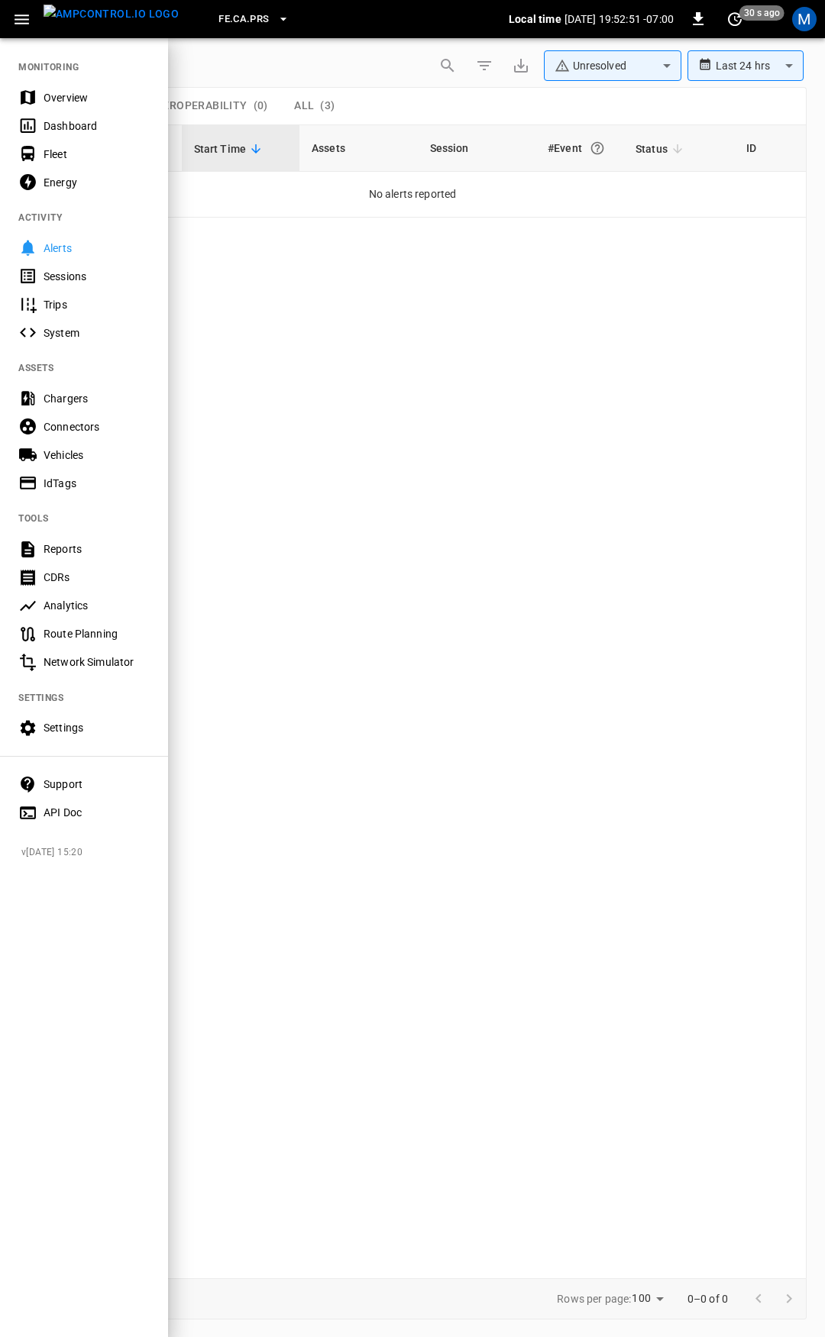
click at [67, 92] on div "Overview" at bounding box center [97, 97] width 106 height 15
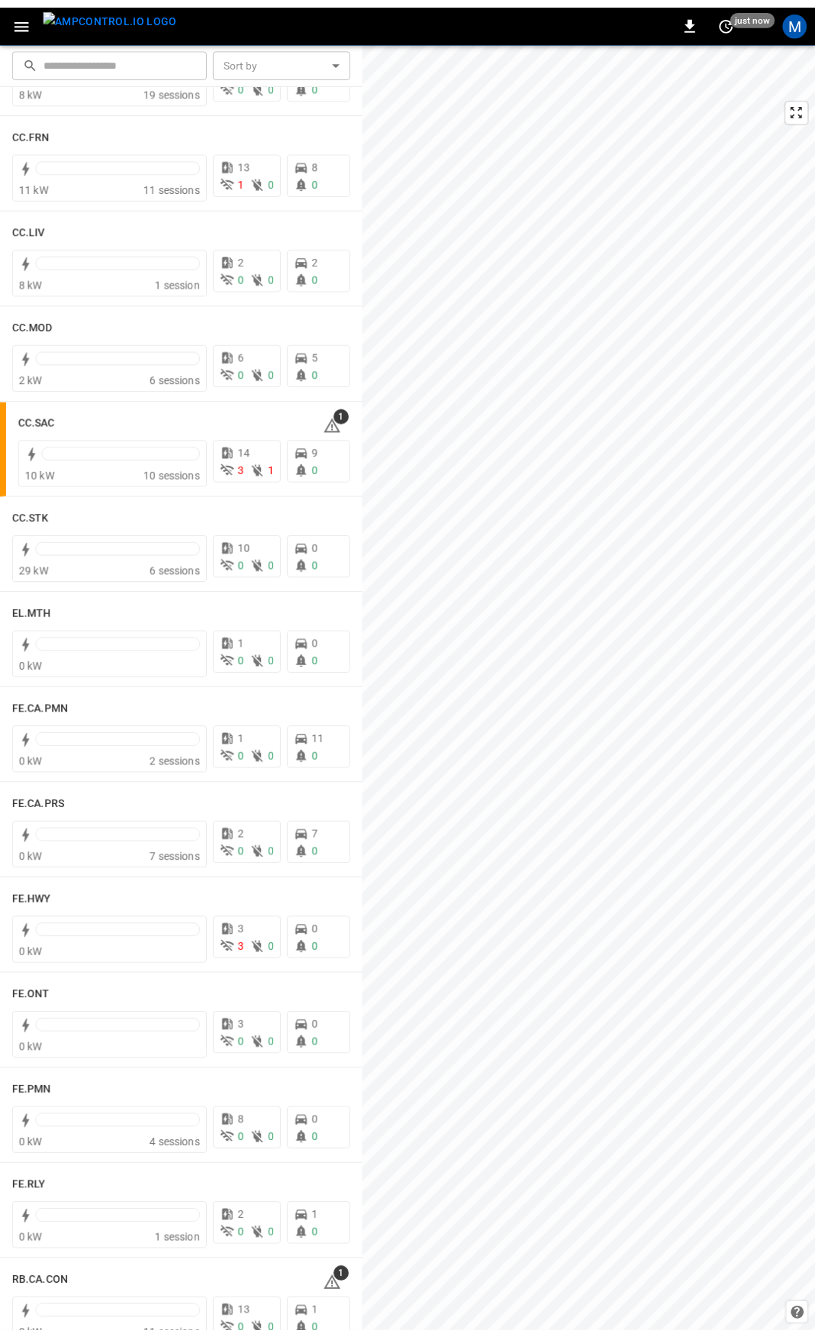
scroll to position [834, 0]
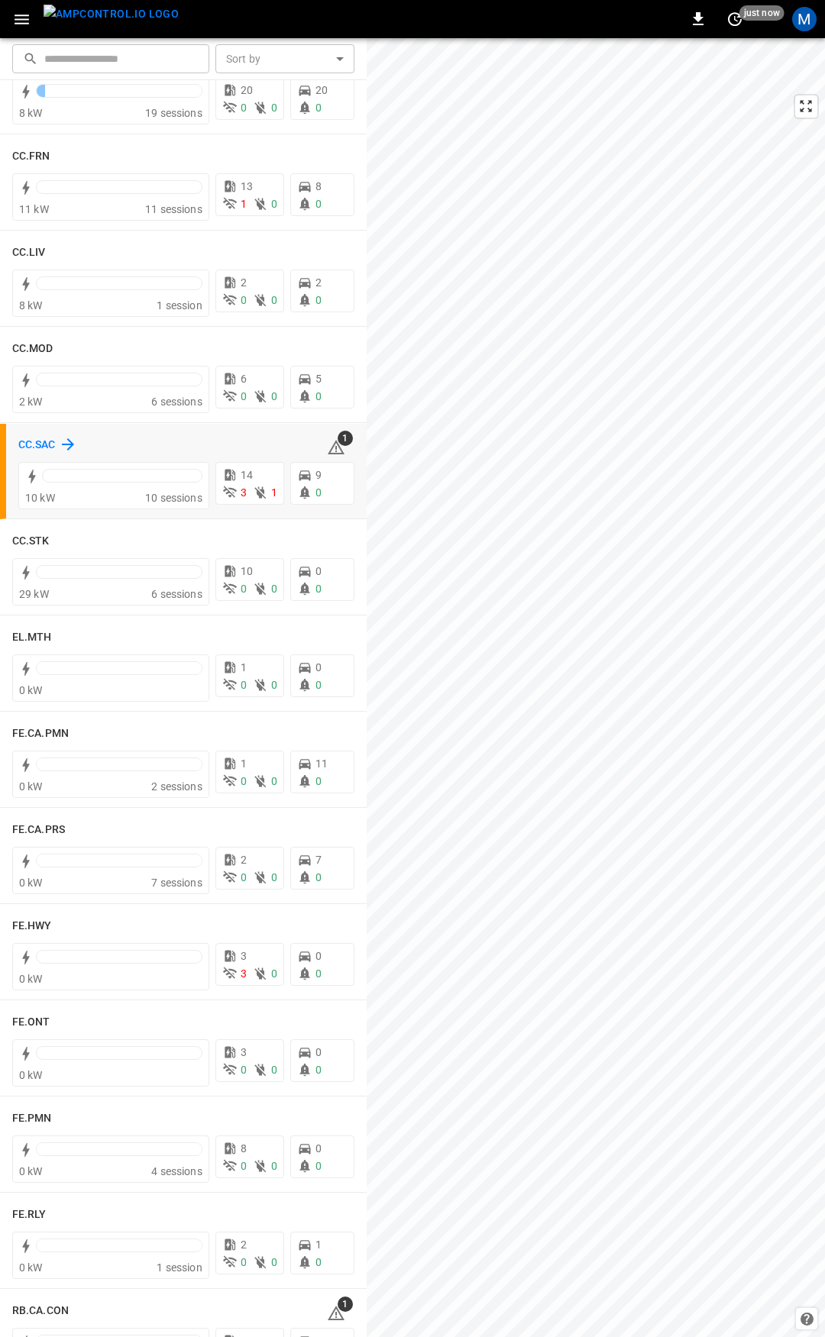
click at [40, 440] on h6 "CC.SAC" at bounding box center [36, 445] width 37 height 17
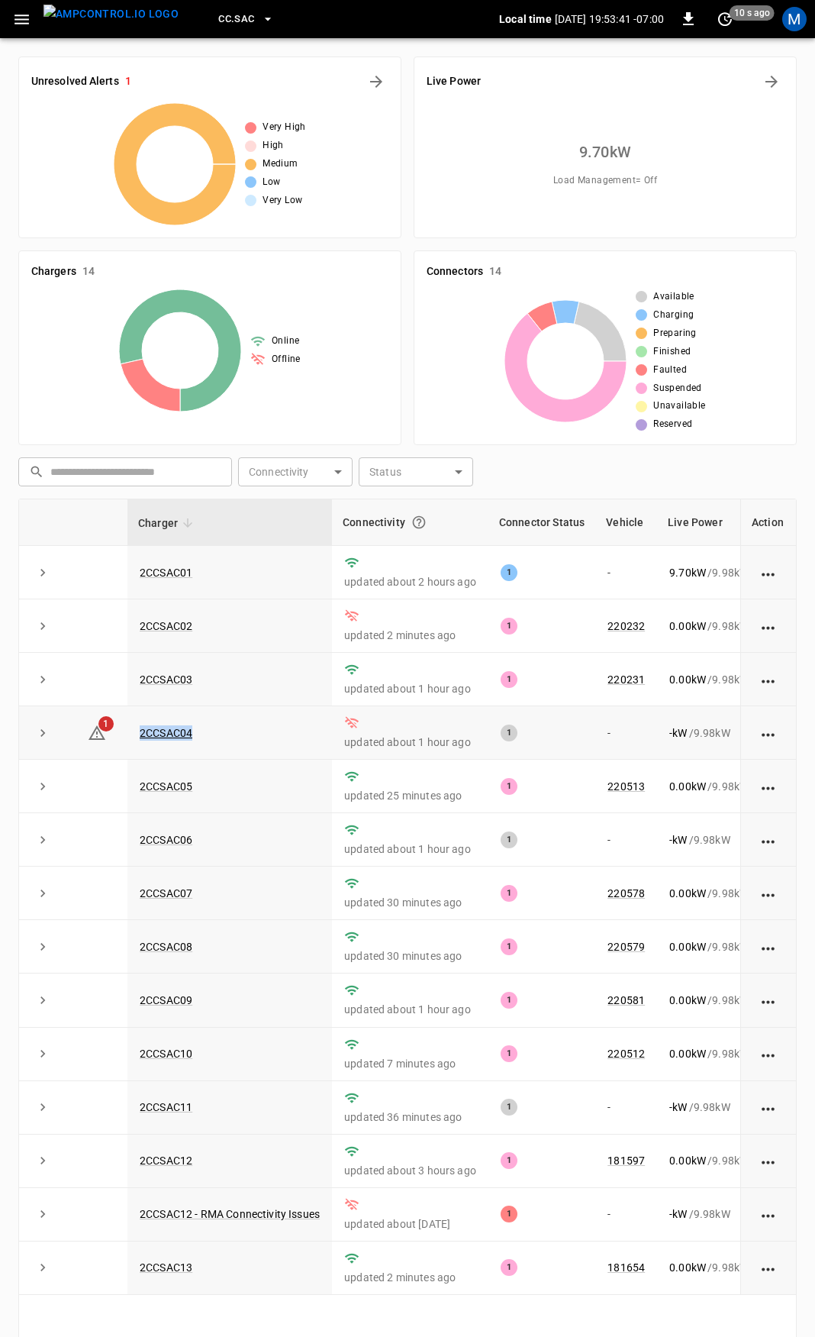
drag, startPoint x: 248, startPoint y: 733, endPoint x: 131, endPoint y: 732, distance: 117.6
click at [131, 732] on td "2CCSAC04" at bounding box center [230, 732] width 205 height 53
click at [176, 741] on link "2CCSAC04" at bounding box center [166, 733] width 59 height 18
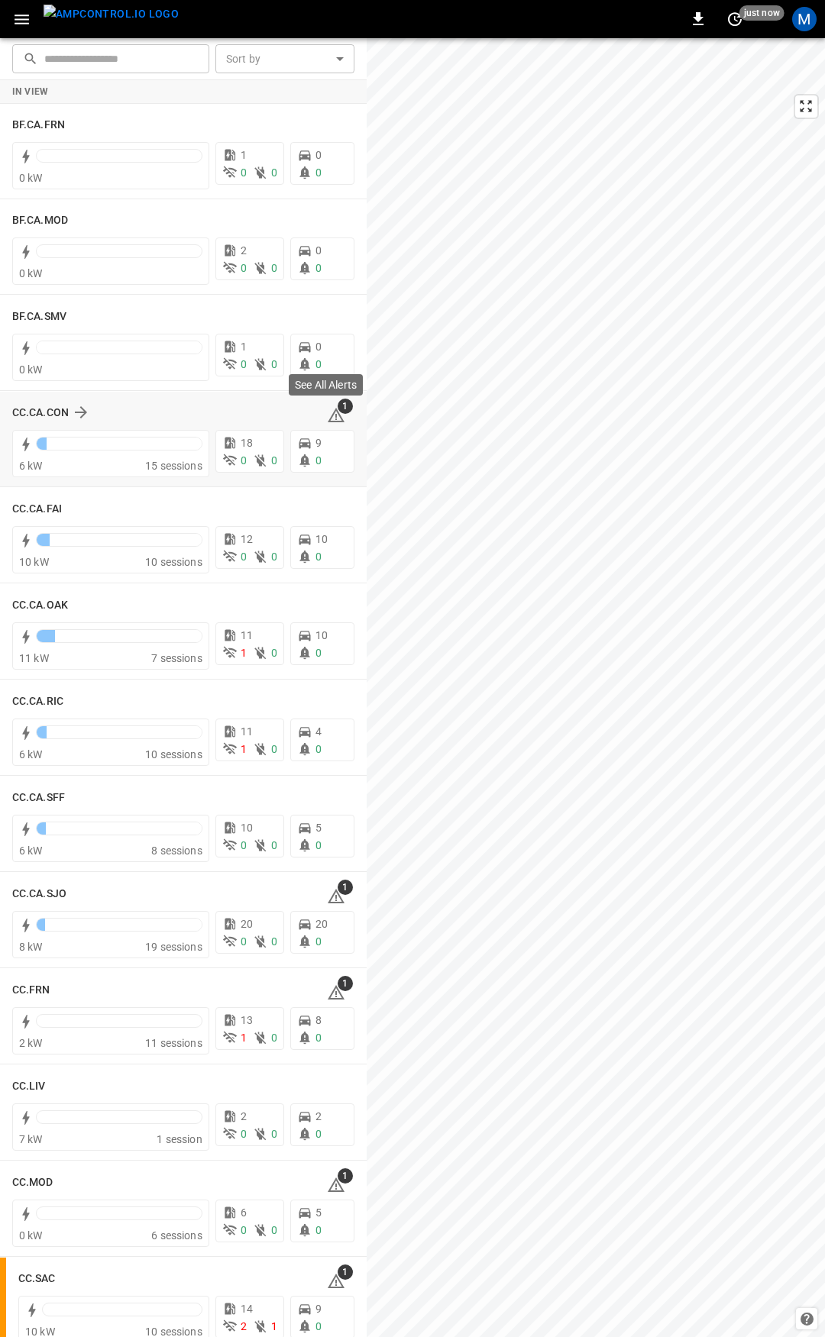
click at [327, 412] on icon at bounding box center [336, 415] width 18 height 18
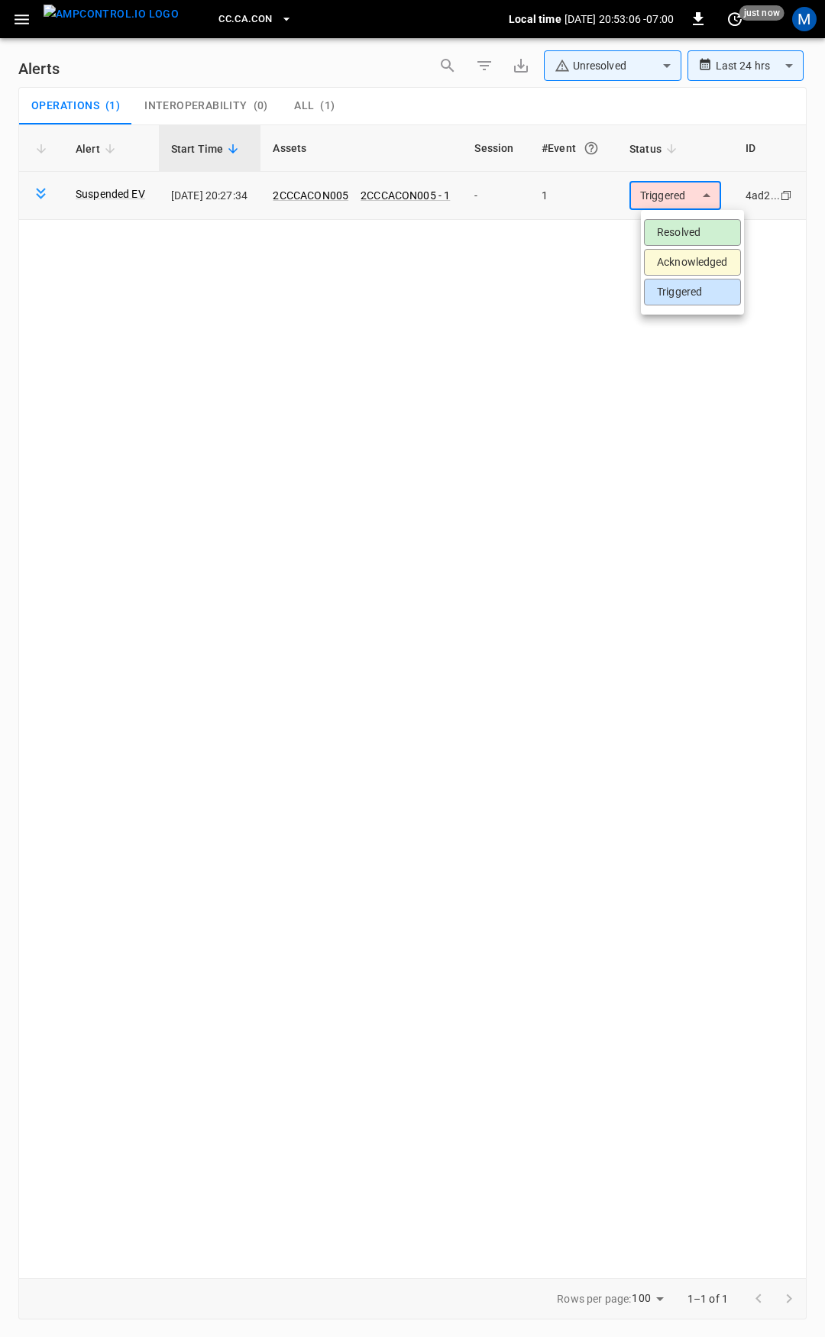
click at [709, 202] on body "**********" at bounding box center [412, 666] width 825 height 1332
click at [709, 219] on li "Resolved" at bounding box center [692, 232] width 97 height 27
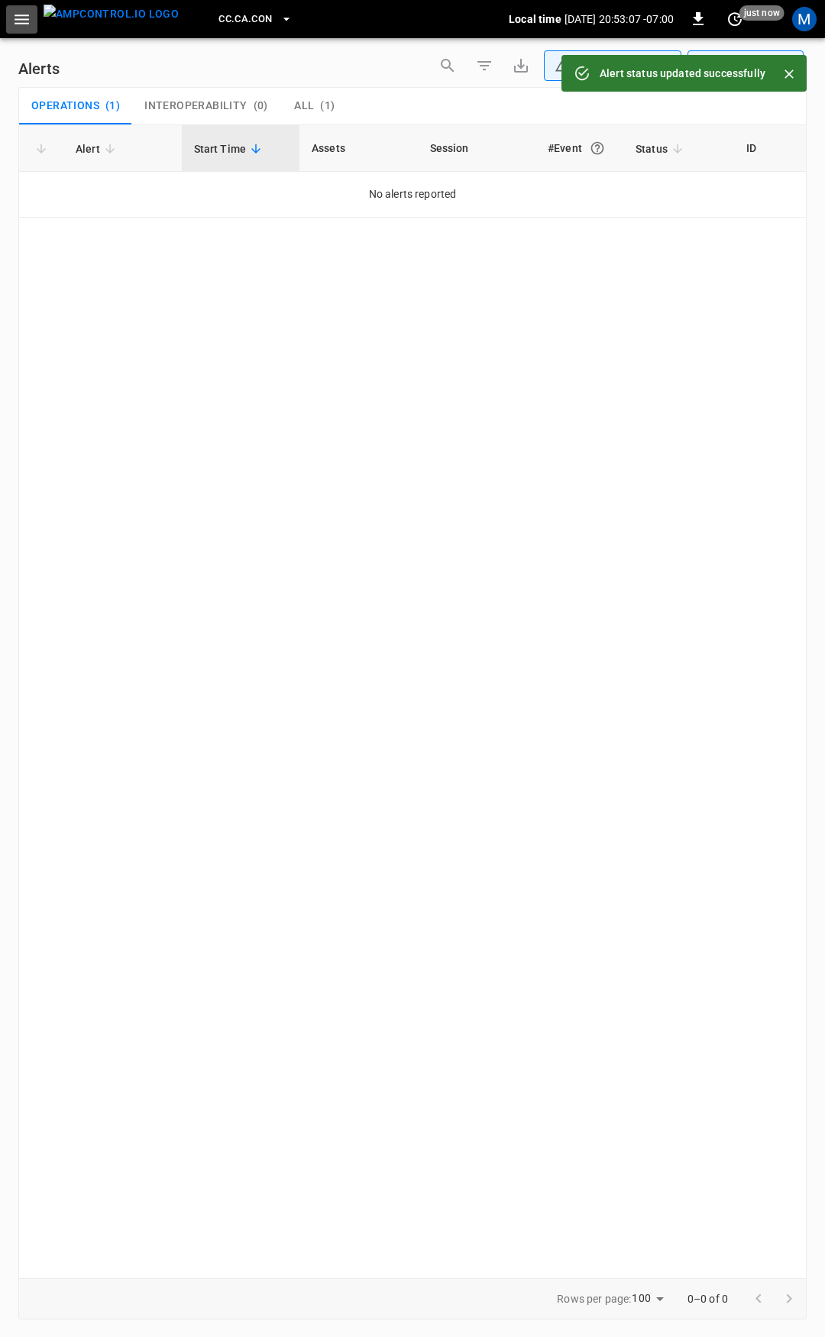
click at [20, 15] on icon "button" at bounding box center [22, 20] width 15 height 10
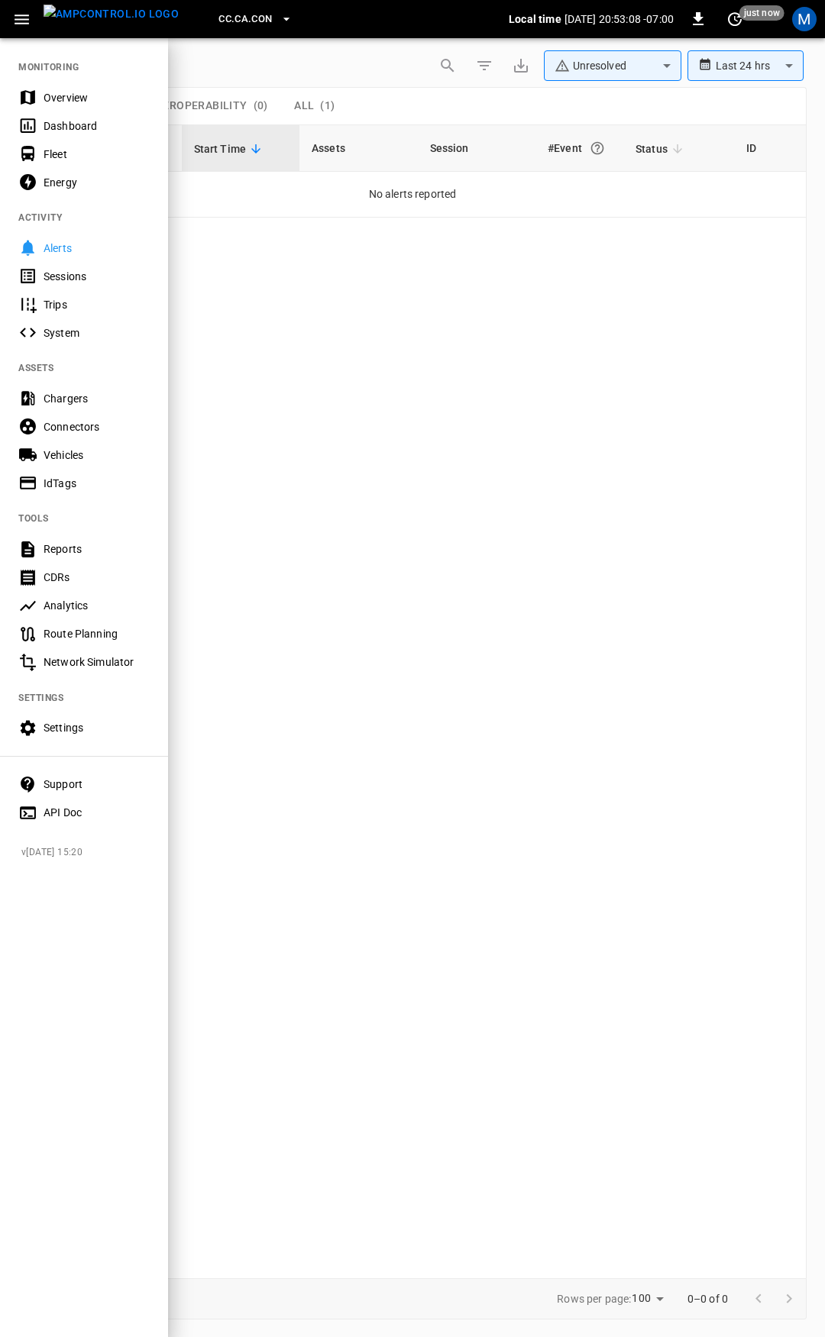
drag, startPoint x: 91, startPoint y: 130, endPoint x: 79, endPoint y: 100, distance: 32.2
click at [91, 130] on div "Dashboard" at bounding box center [97, 125] width 106 height 15
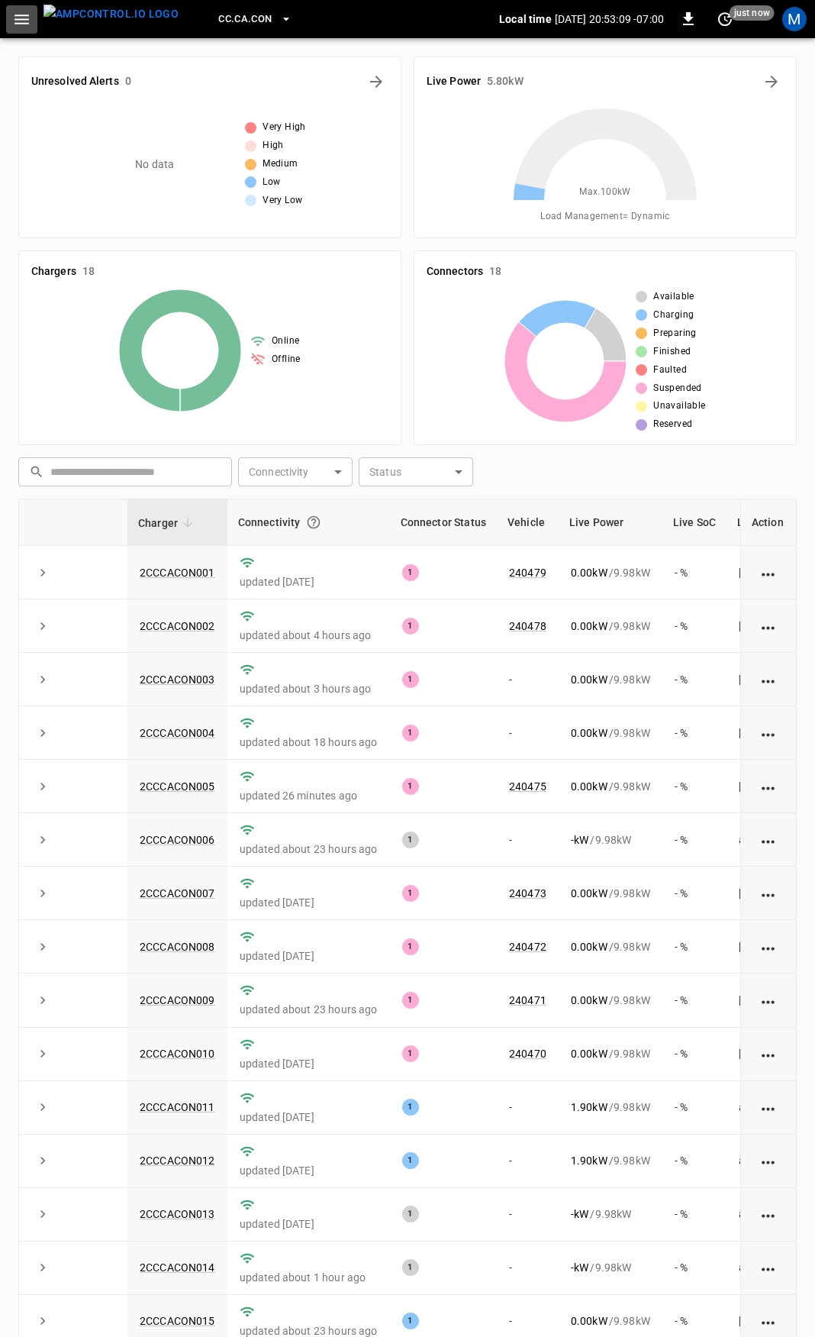
click at [18, 29] on button "button" at bounding box center [21, 19] width 31 height 28
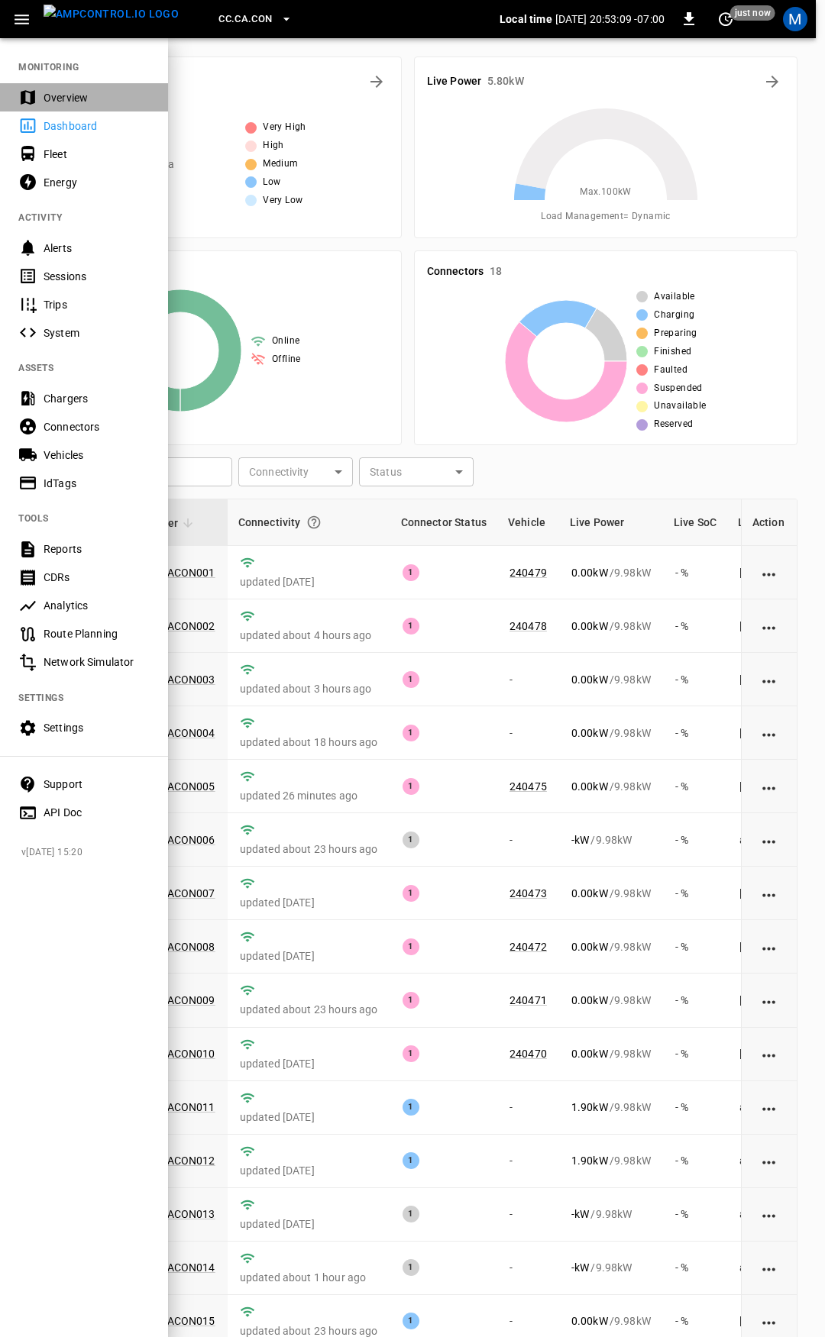
click at [77, 108] on div "Overview" at bounding box center [84, 97] width 168 height 28
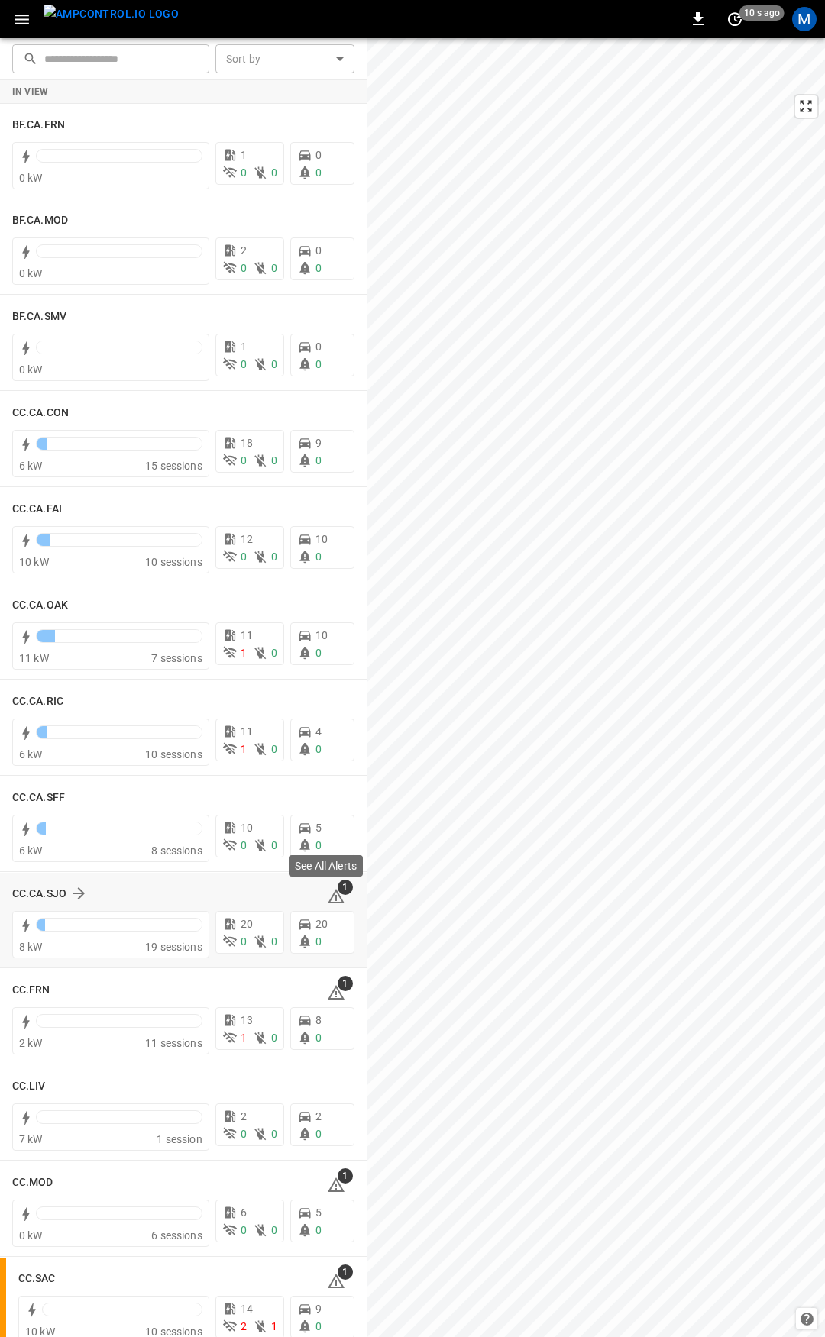
click at [334, 897] on icon at bounding box center [336, 896] width 18 height 18
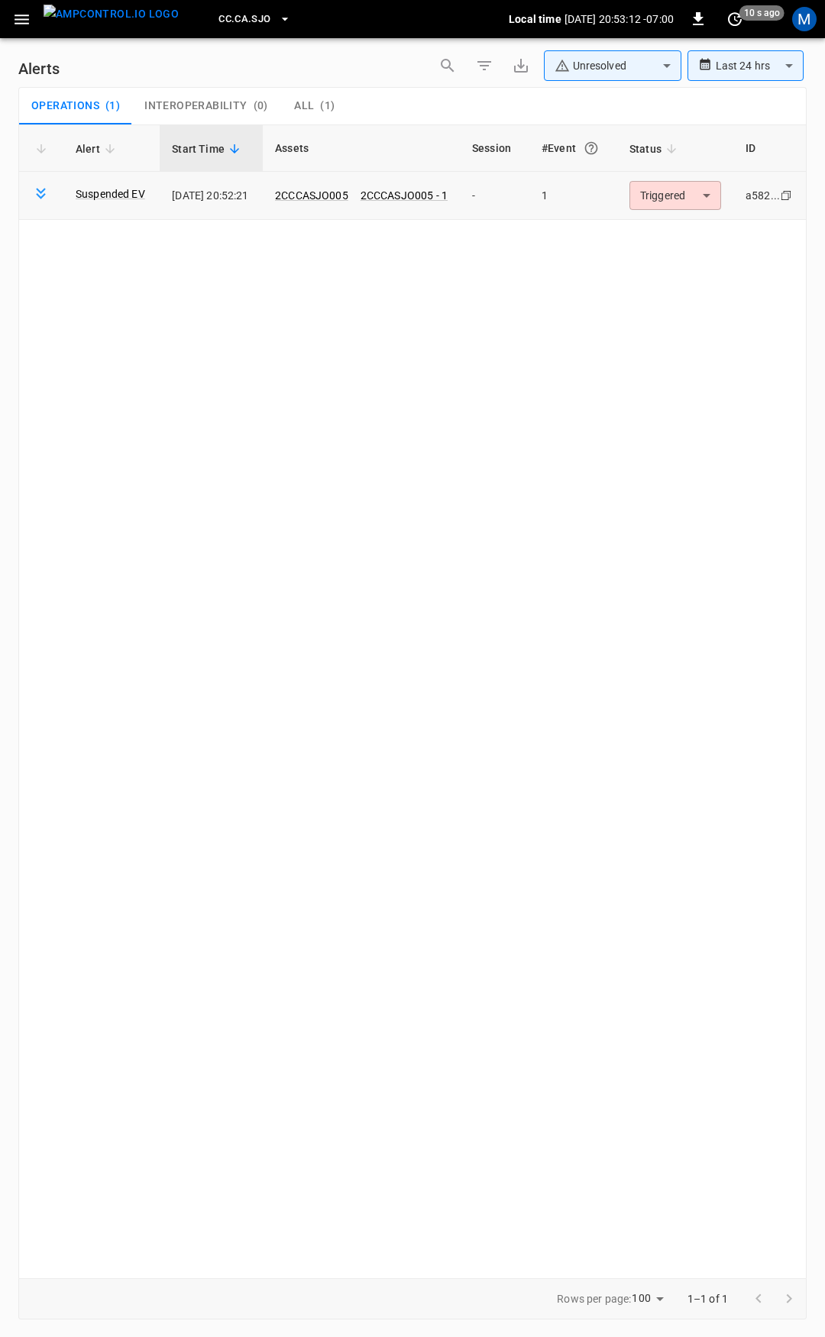
click at [692, 193] on body "**********" at bounding box center [412, 666] width 825 height 1332
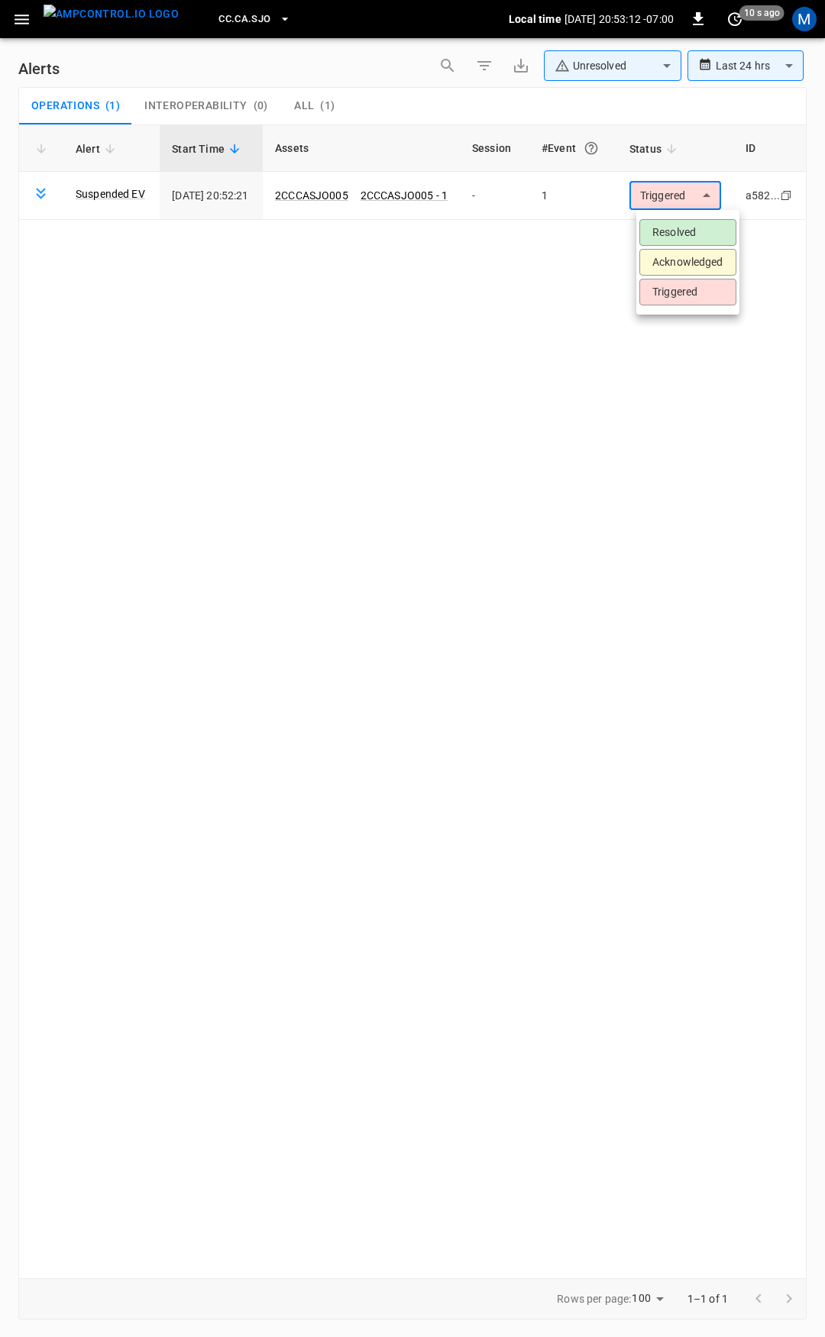
click at [700, 236] on li "Resolved" at bounding box center [687, 232] width 97 height 27
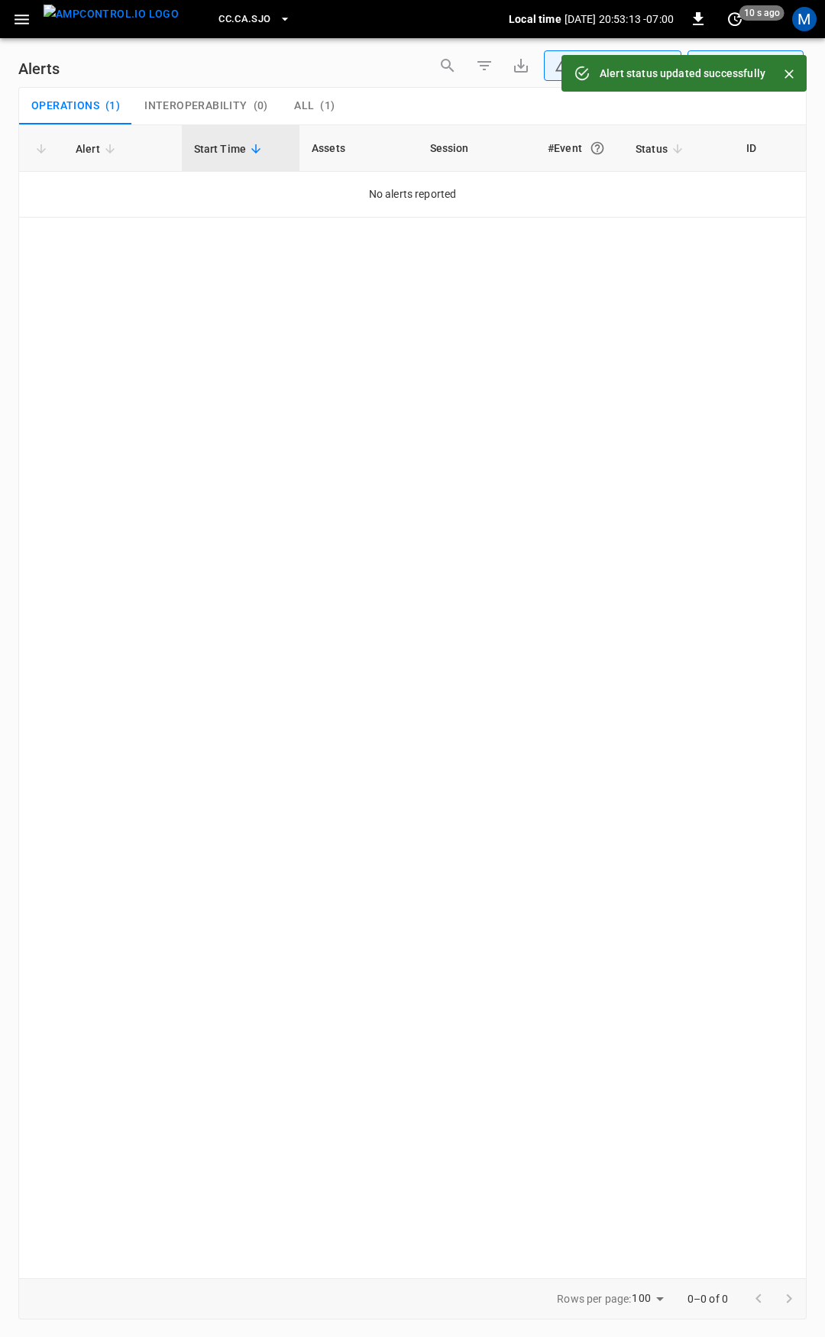
click at [21, 20] on icon "button" at bounding box center [21, 19] width 19 height 19
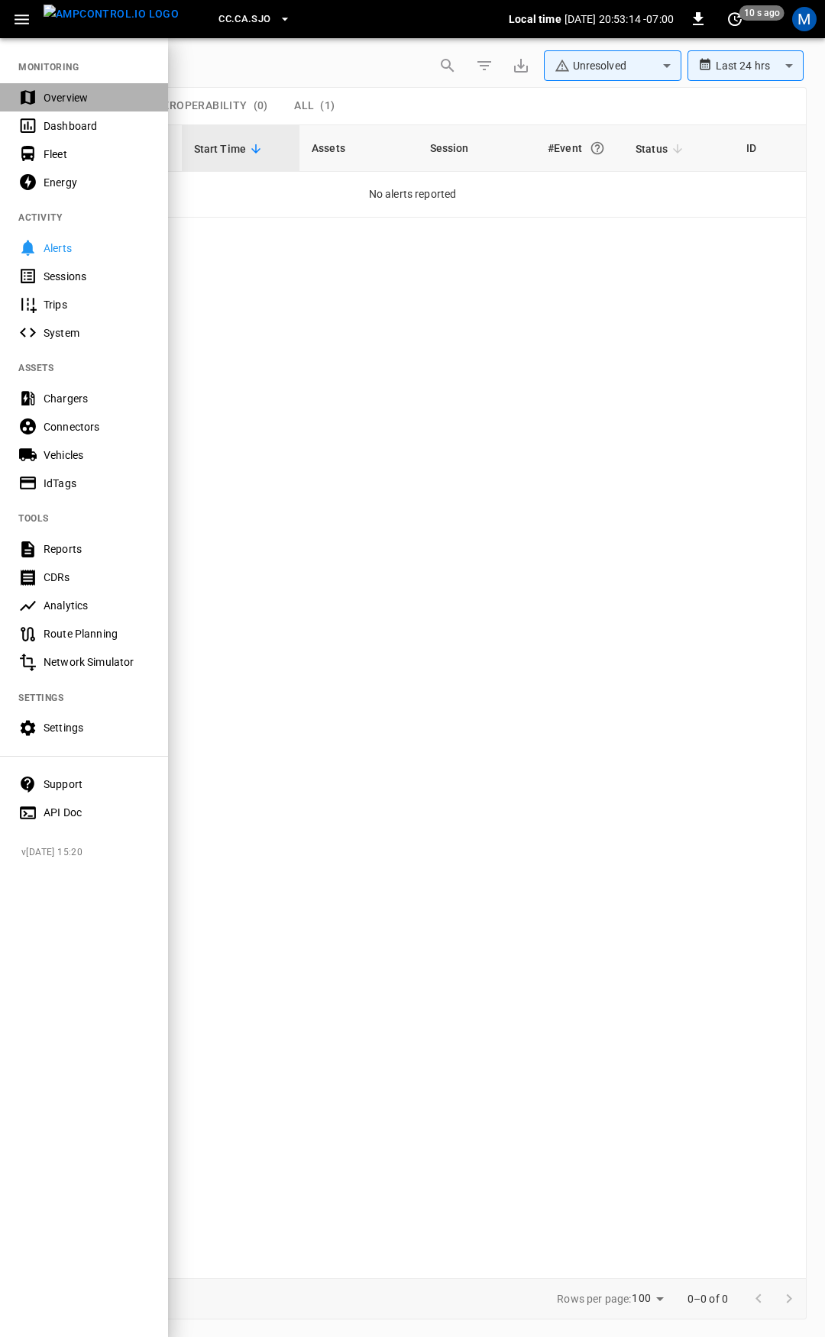
click at [95, 102] on div "Overview" at bounding box center [97, 97] width 106 height 15
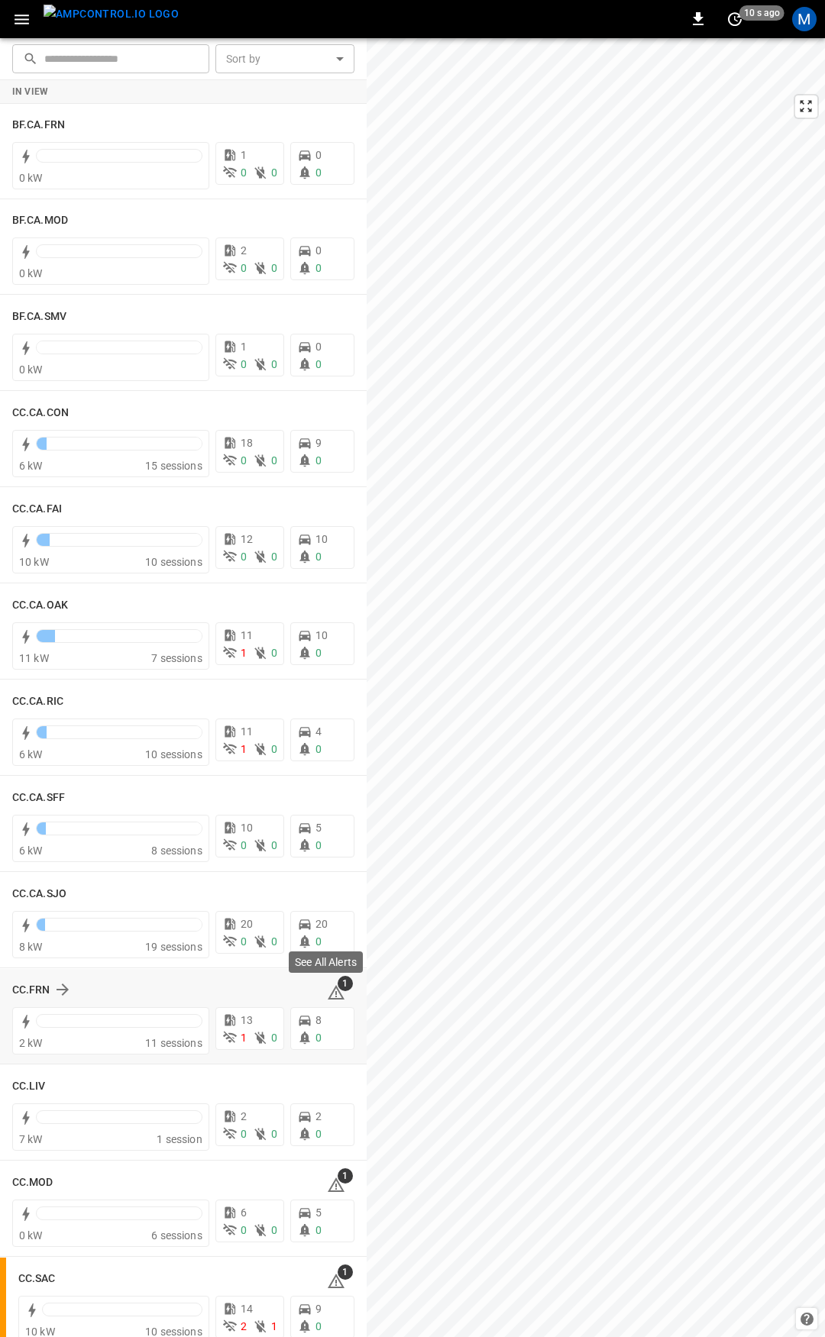
click at [328, 988] on icon at bounding box center [336, 992] width 17 height 15
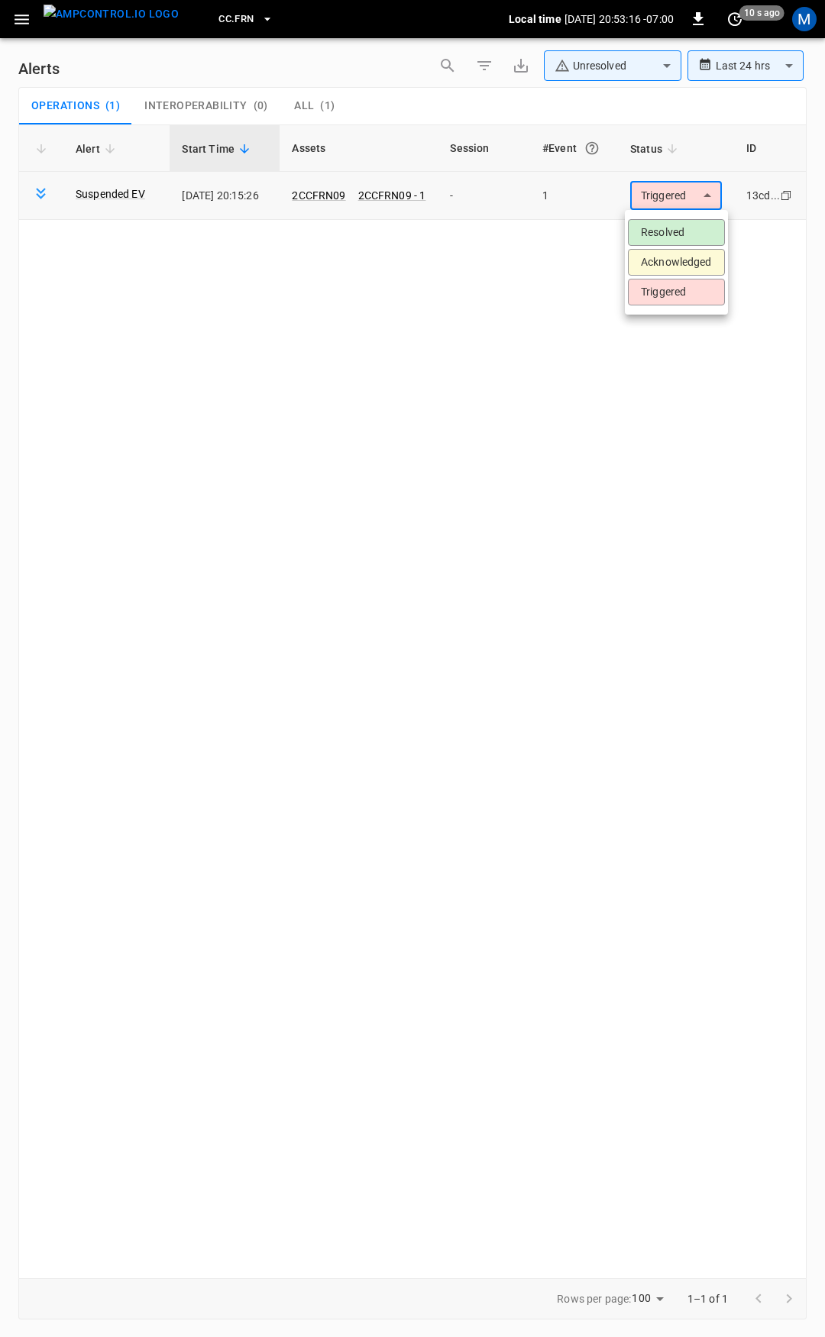
click at [678, 202] on body "**********" at bounding box center [412, 666] width 825 height 1332
click at [677, 231] on li "Resolved" at bounding box center [676, 232] width 97 height 27
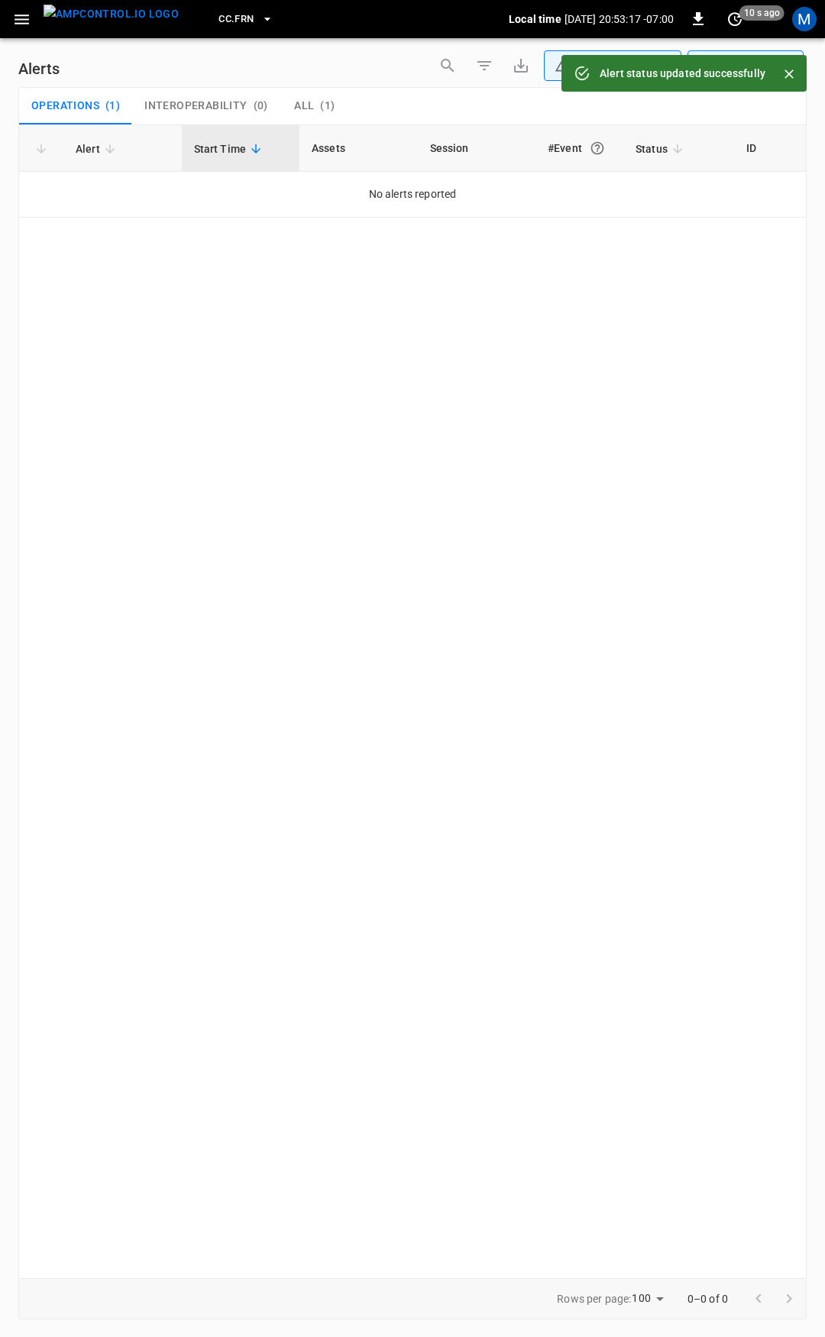
click at [13, 16] on icon "button" at bounding box center [21, 19] width 19 height 19
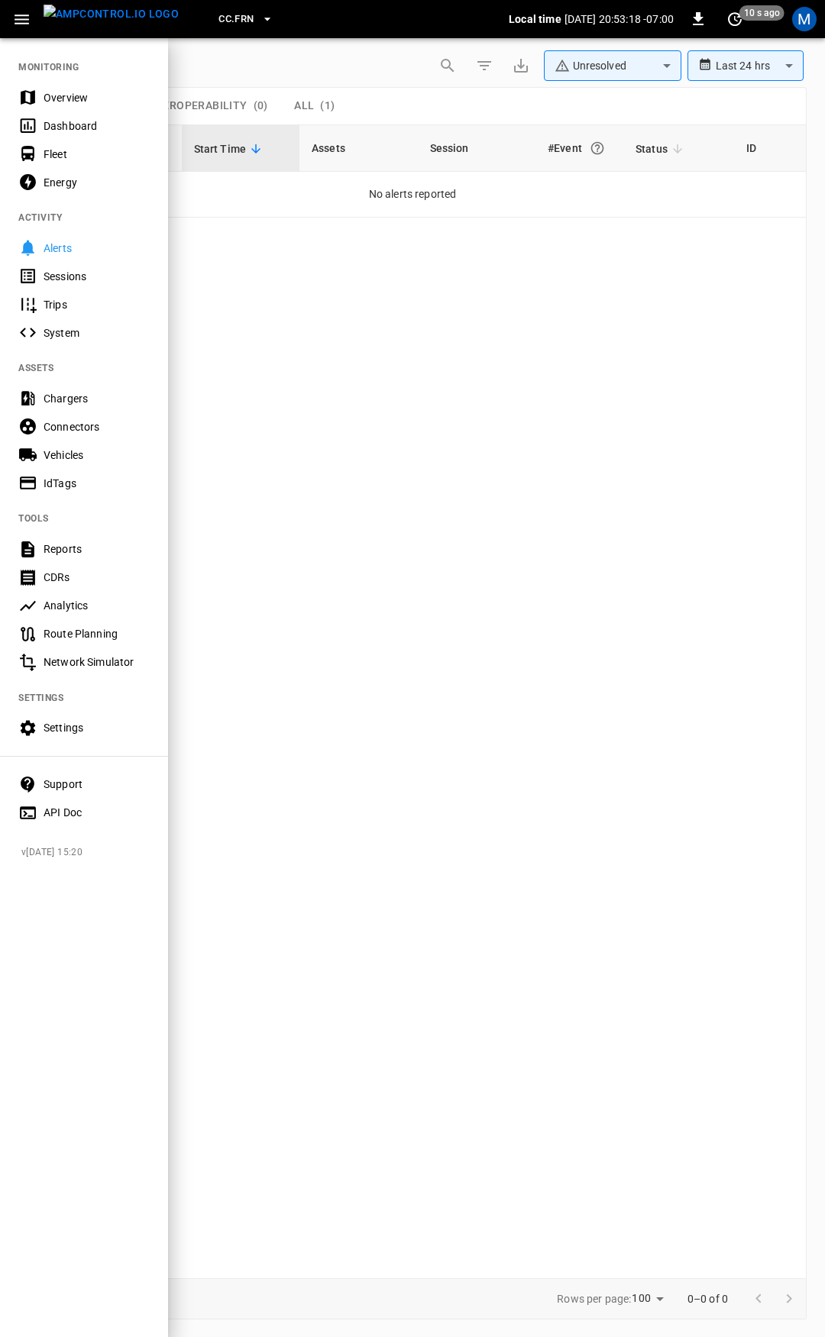
click at [100, 105] on div "Overview" at bounding box center [84, 97] width 168 height 28
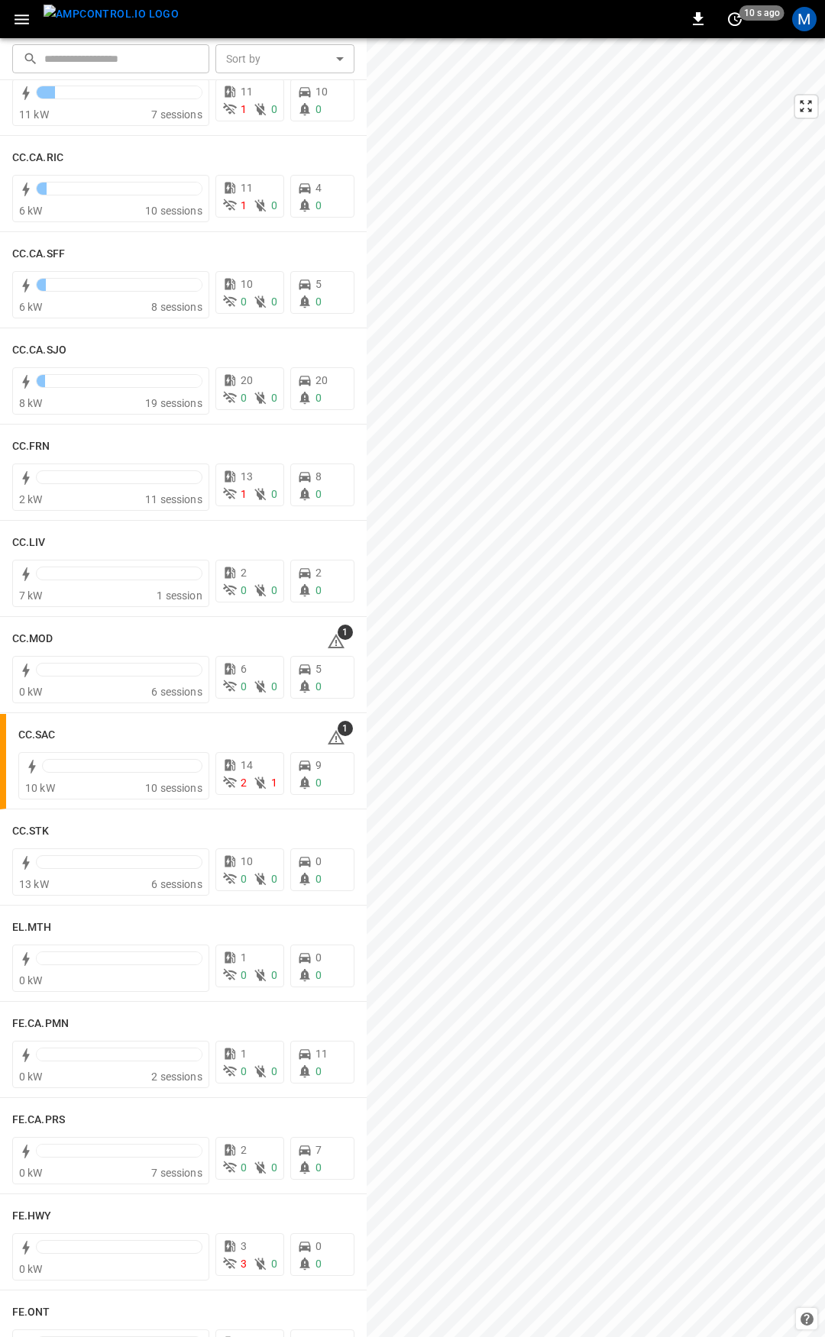
scroll to position [565, 0]
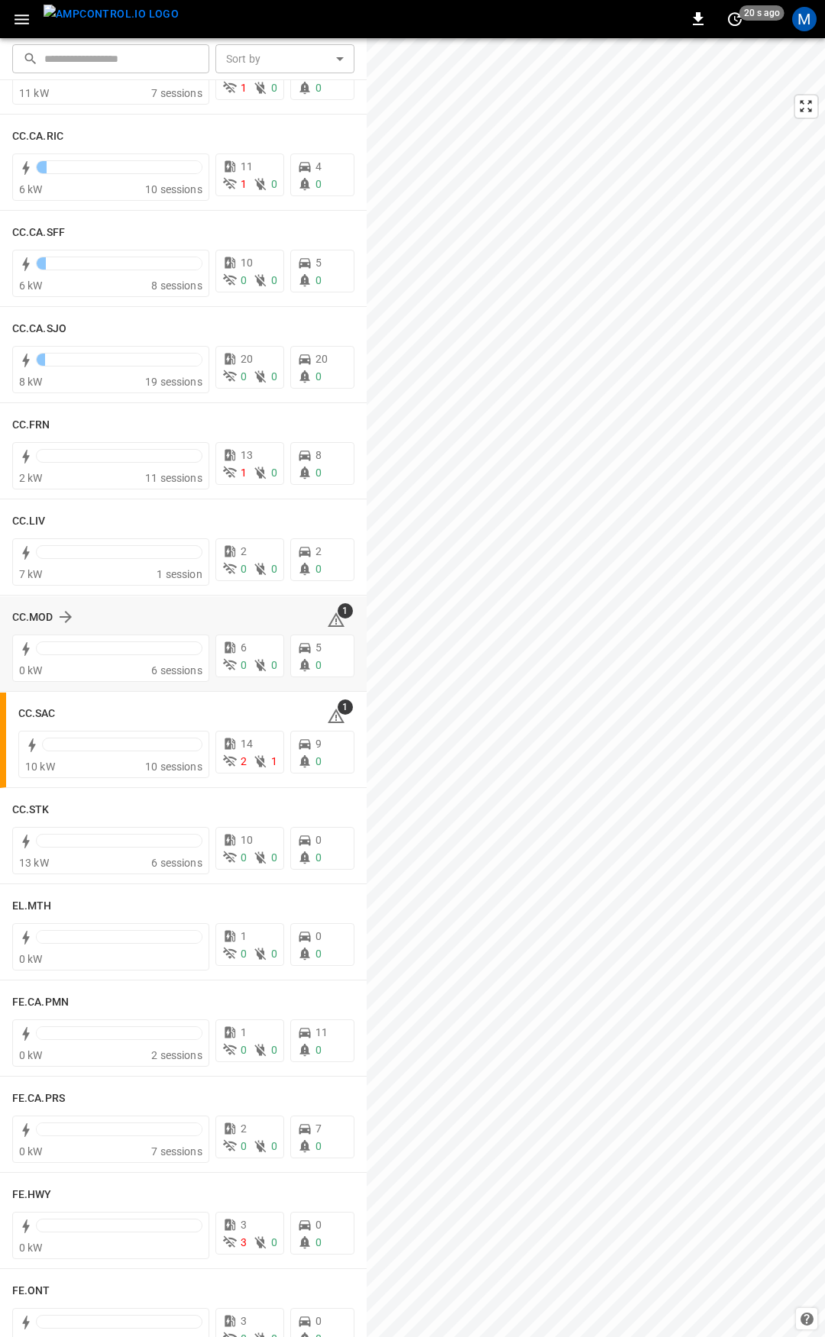
click at [336, 622] on div "1" at bounding box center [340, 617] width 27 height 24
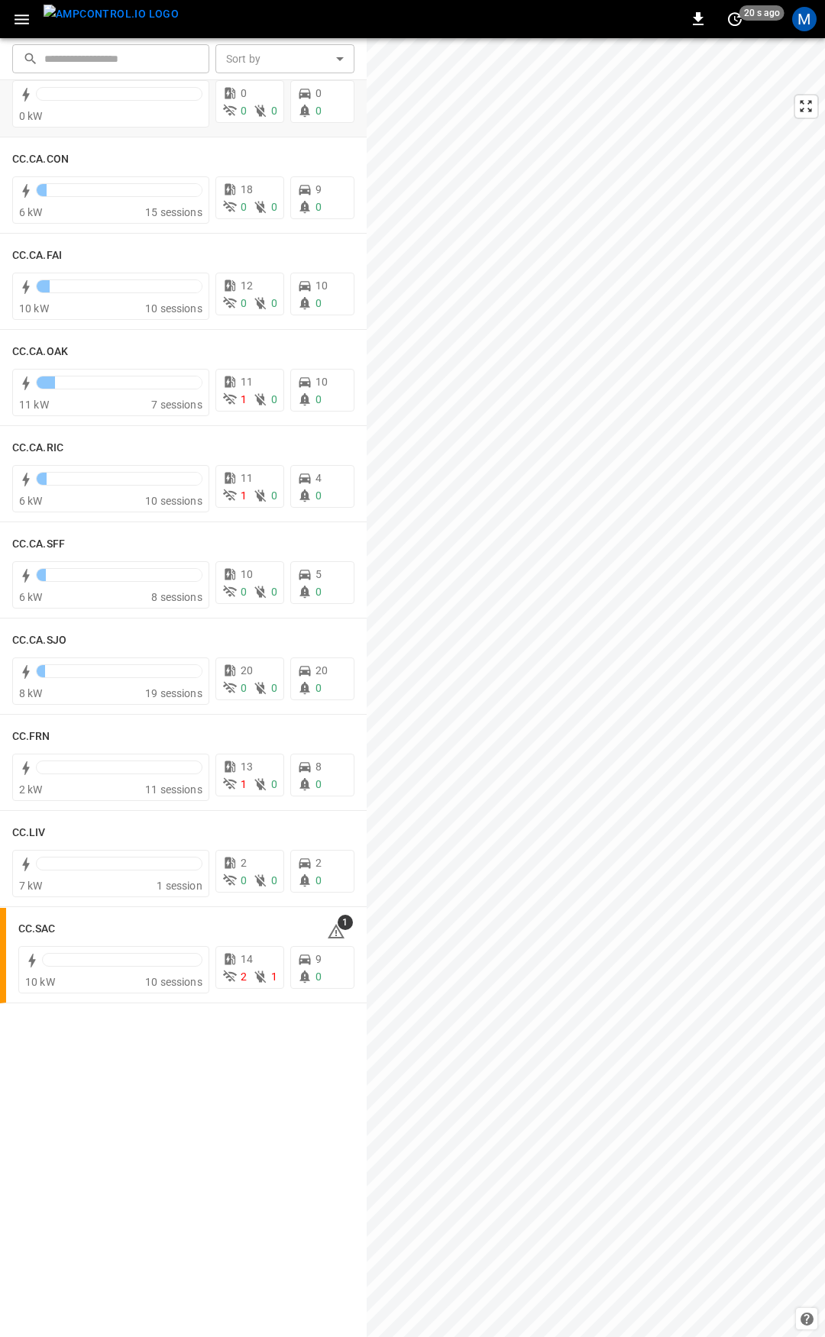
scroll to position [0, 0]
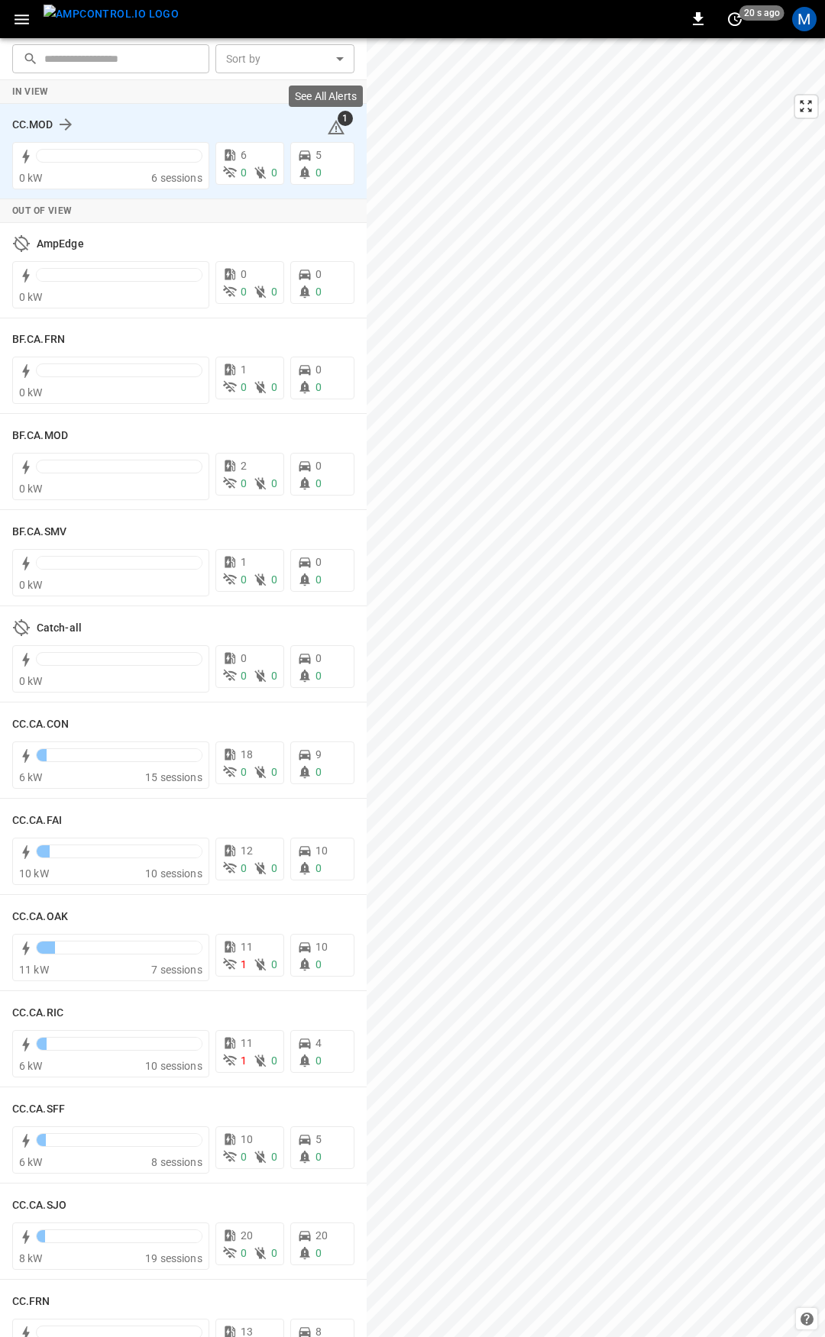
click at [328, 121] on icon at bounding box center [336, 127] width 17 height 15
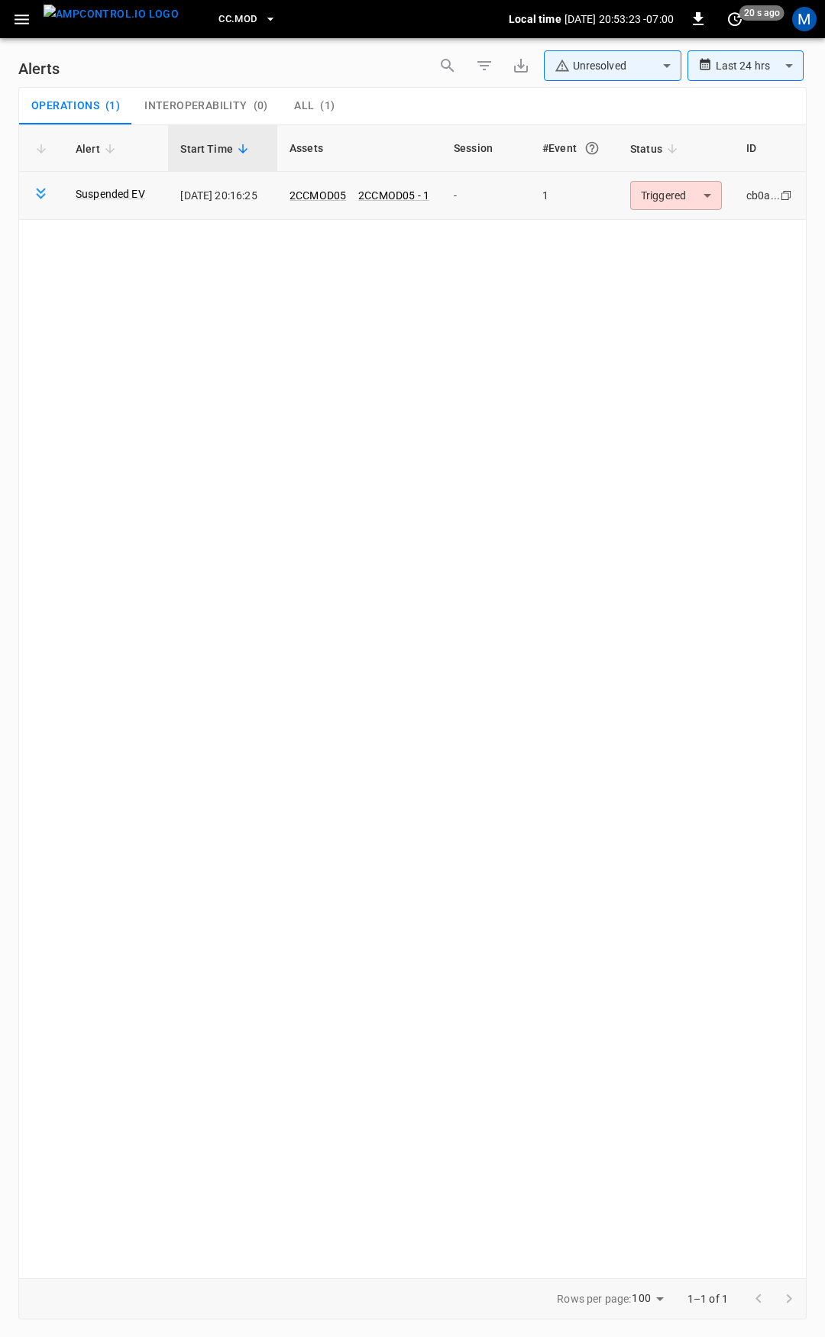
click at [670, 194] on body "**********" at bounding box center [412, 666] width 825 height 1332
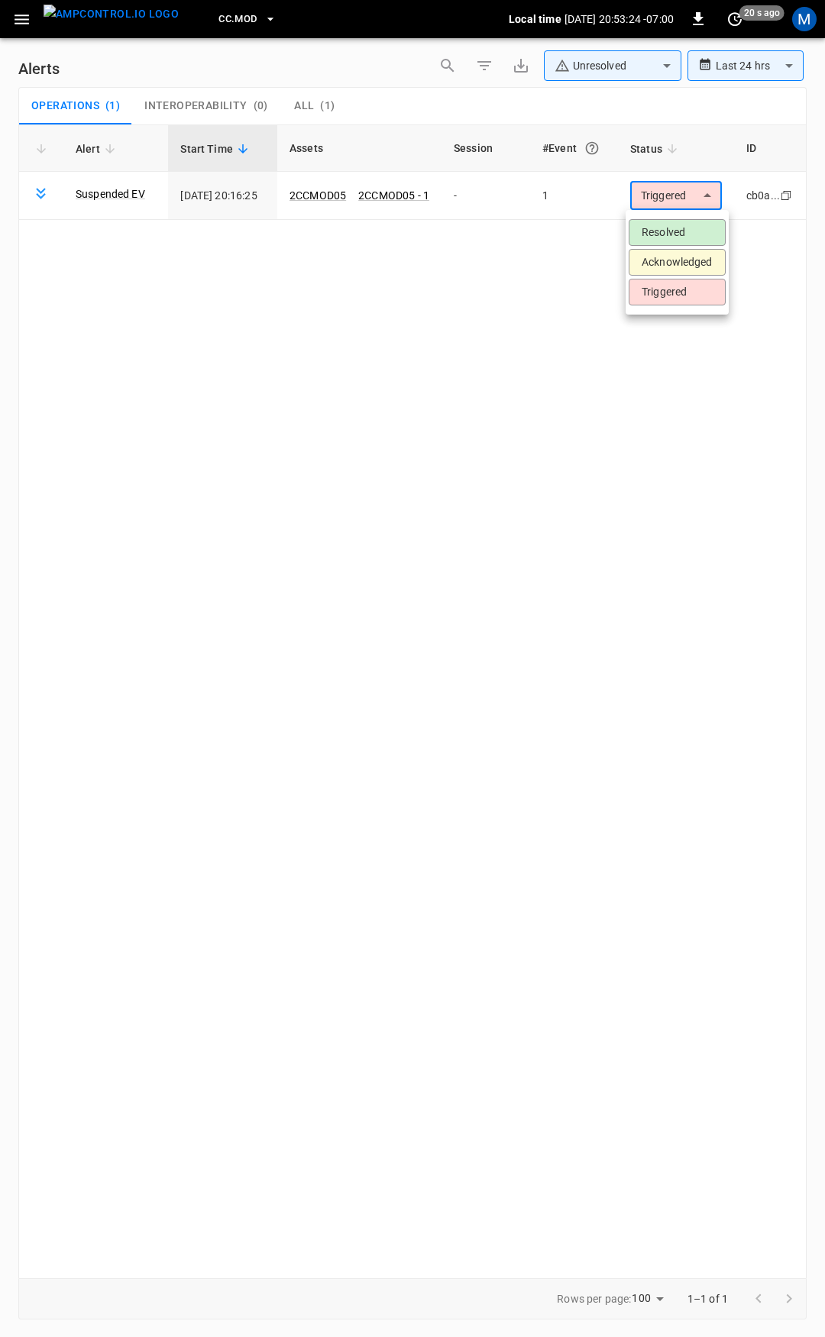
click at [676, 226] on li "Resolved" at bounding box center [676, 232] width 97 height 27
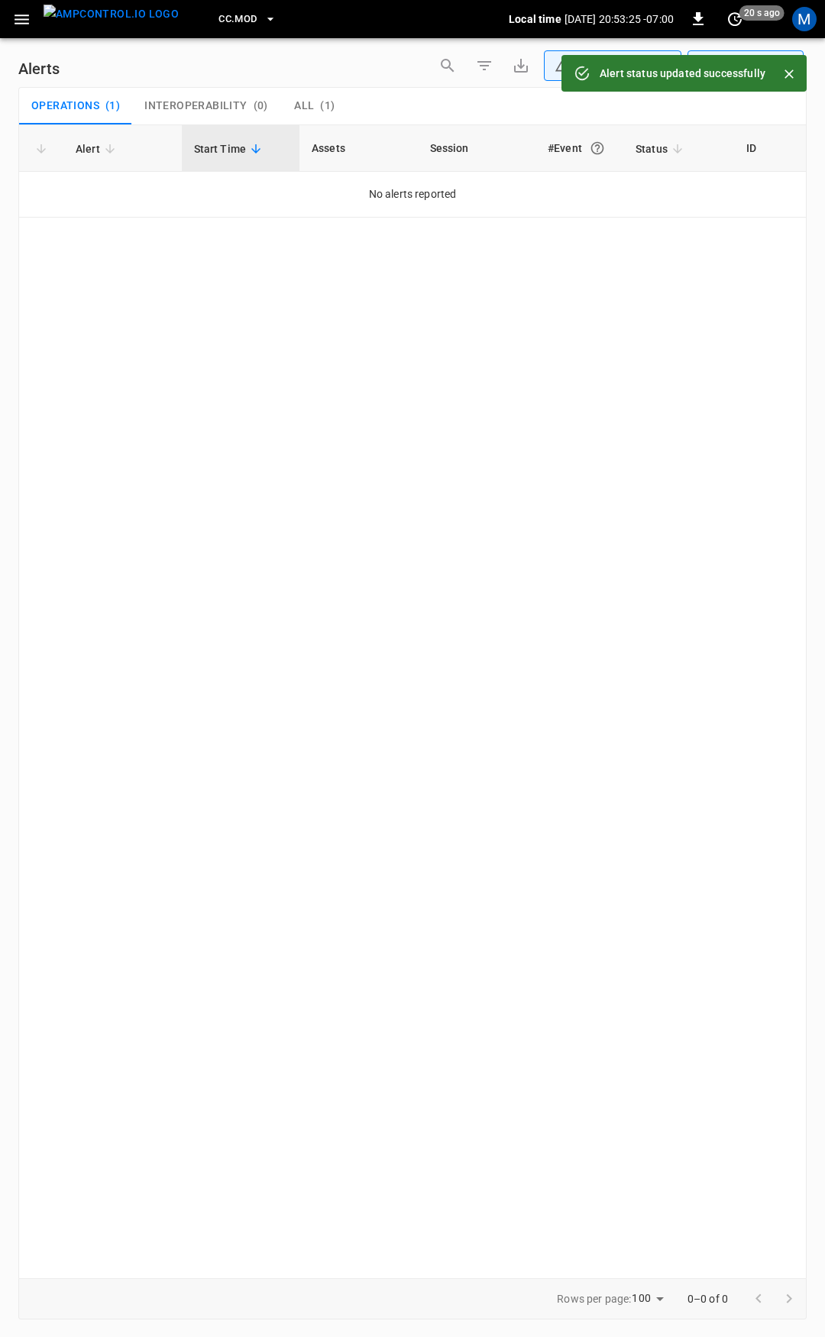
click at [22, 19] on icon "button" at bounding box center [22, 20] width 15 height 10
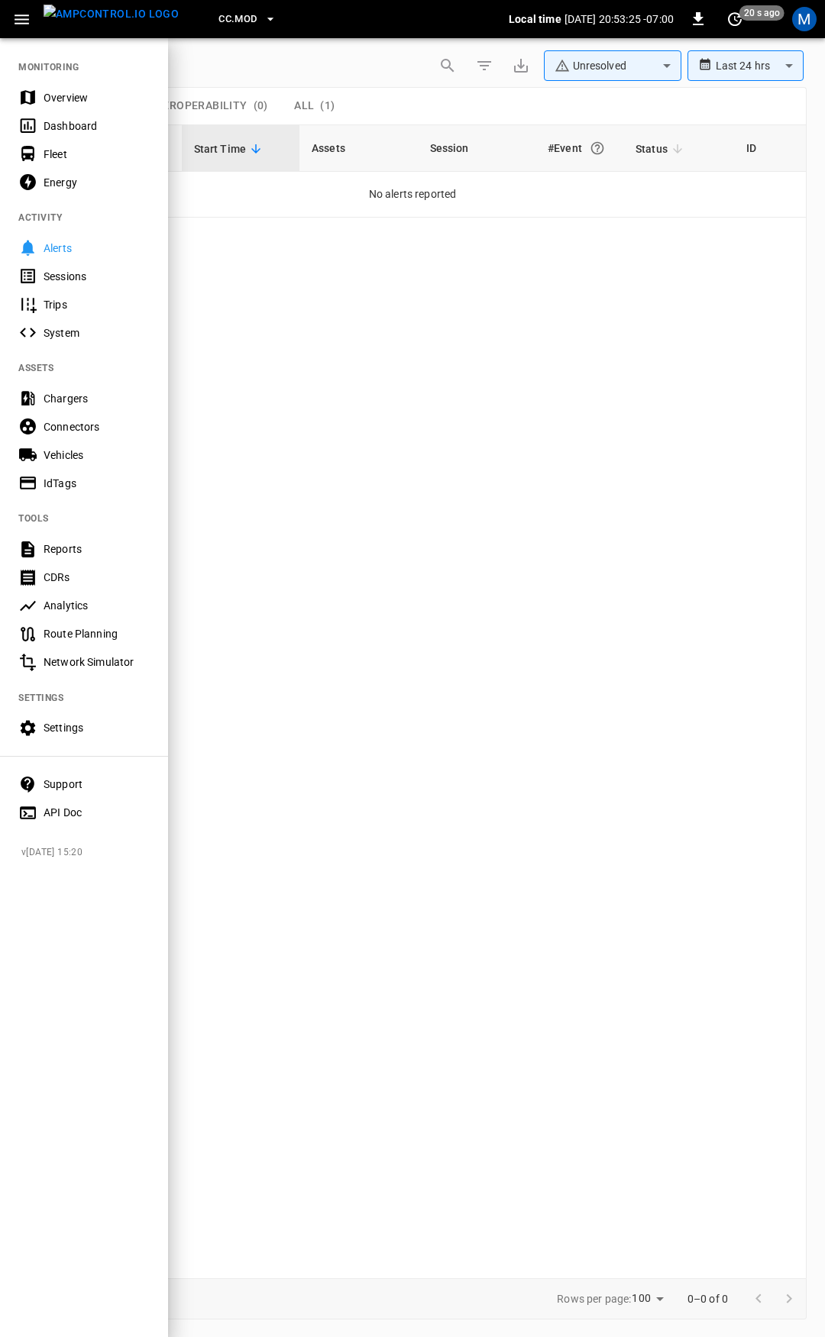
click at [102, 91] on div "Overview" at bounding box center [97, 97] width 106 height 15
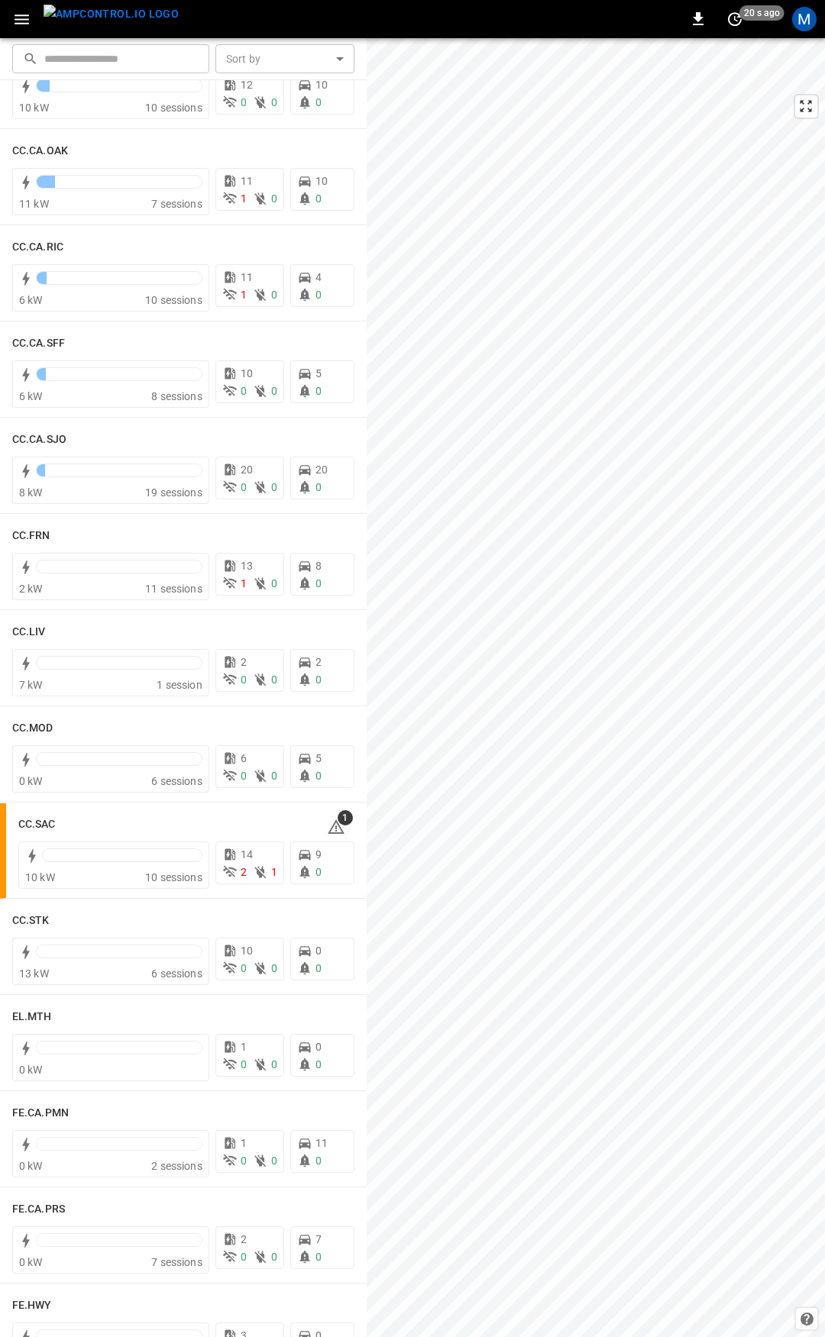
scroll to position [599, 0]
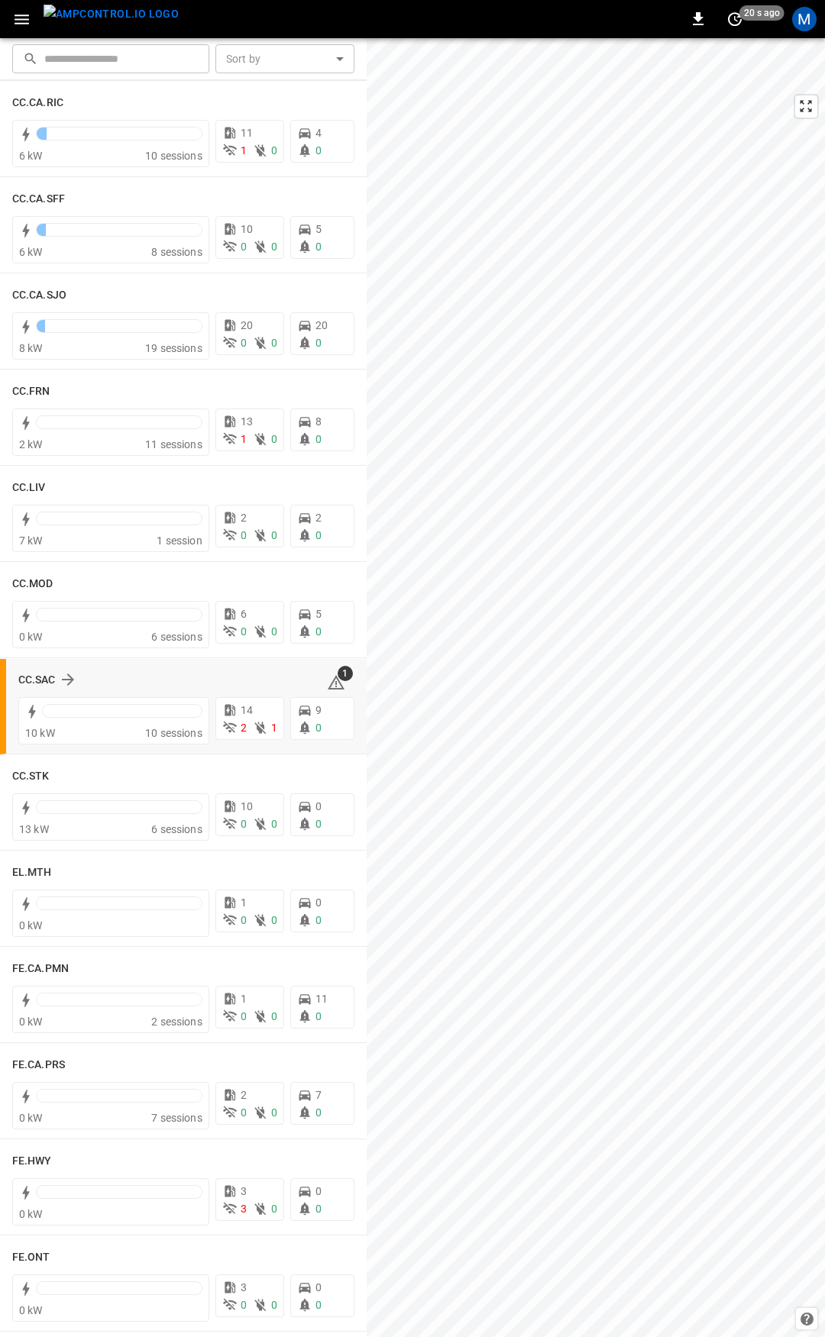
click at [335, 684] on icon at bounding box center [336, 684] width 2 height 6
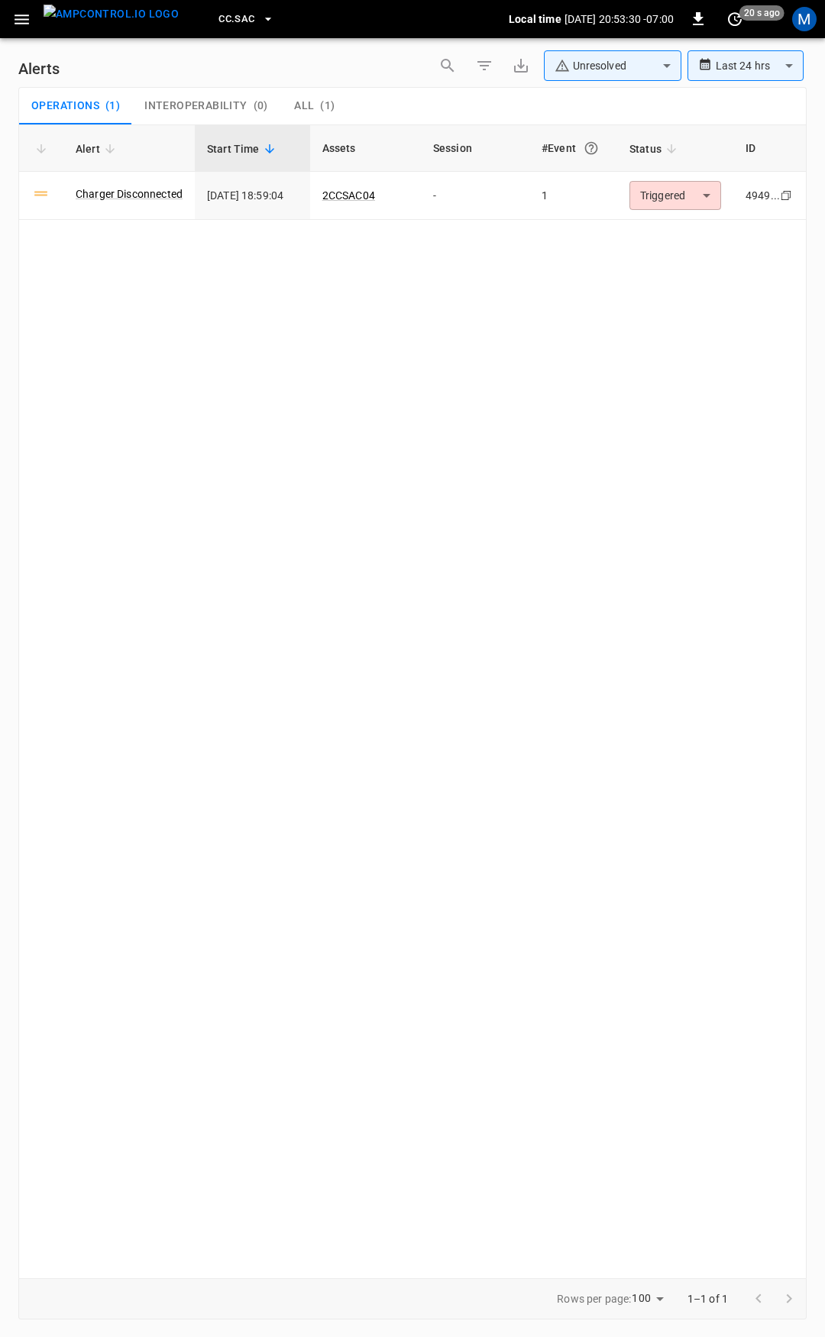
click at [24, 29] on button "button" at bounding box center [21, 19] width 31 height 28
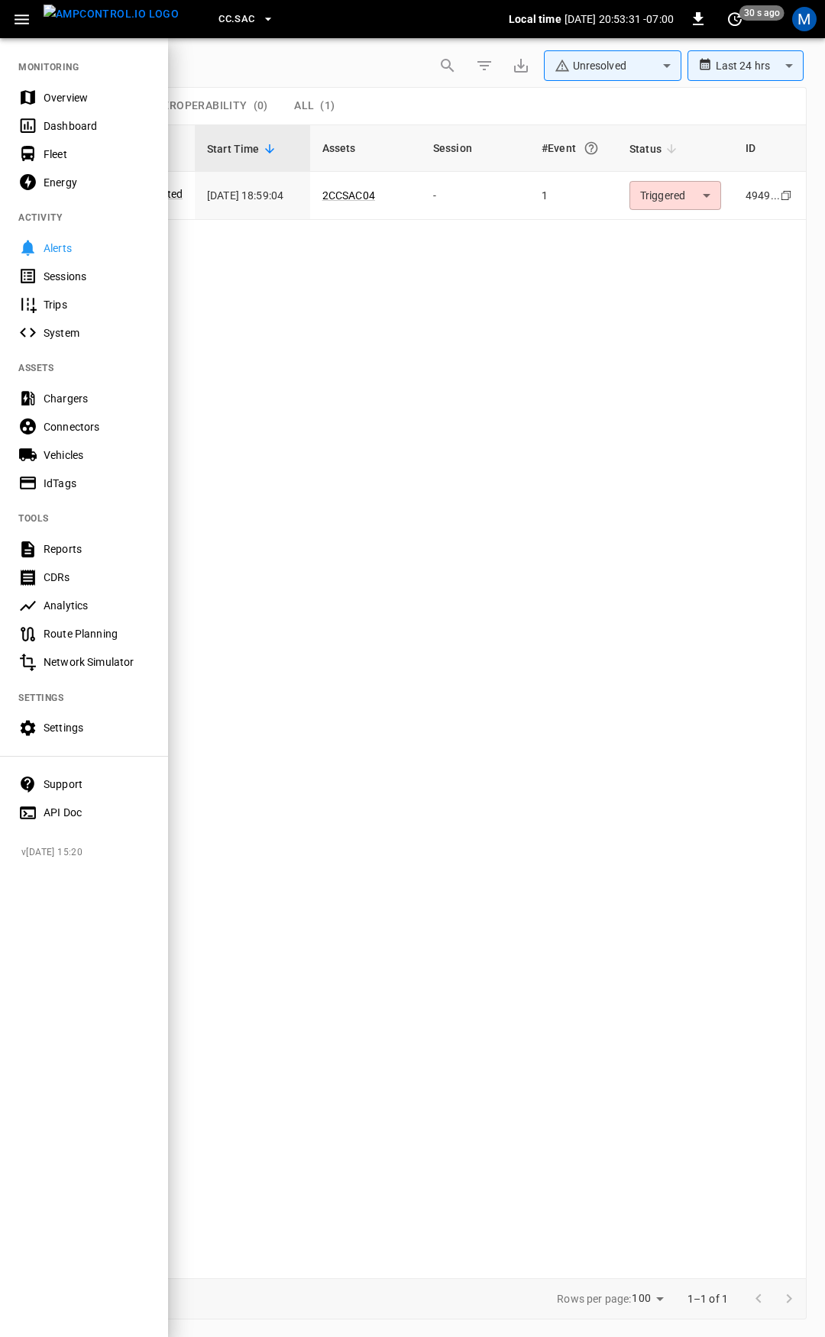
click at [67, 96] on div "Overview" at bounding box center [97, 97] width 106 height 15
